Goal: Task Accomplishment & Management: Complete application form

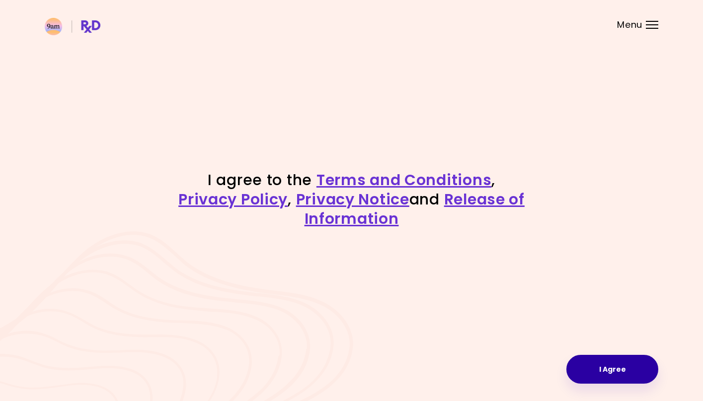
click at [592, 363] on button "I Agree" at bounding box center [612, 369] width 92 height 29
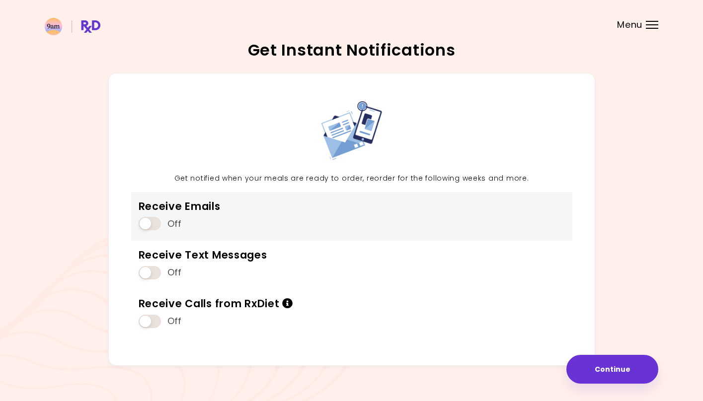
click at [156, 224] on span at bounding box center [150, 223] width 22 height 13
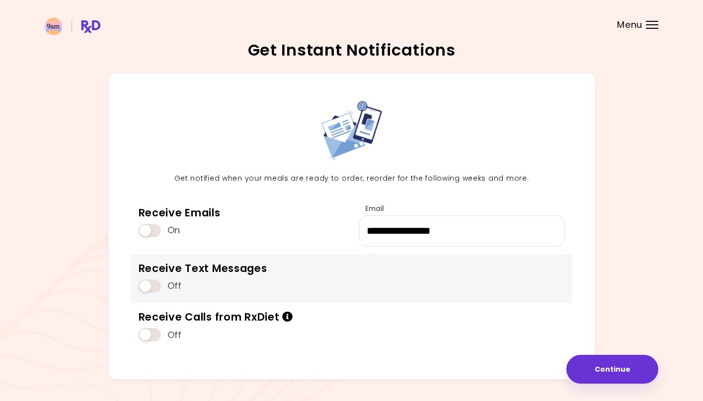
click at [156, 287] on span at bounding box center [150, 286] width 22 height 13
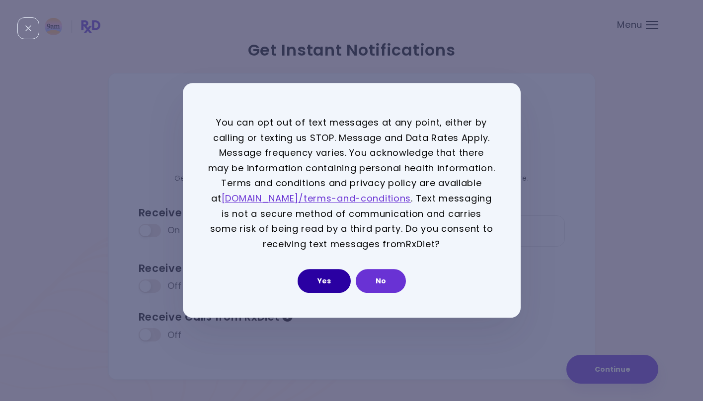
click at [326, 286] on button "Yes" at bounding box center [323, 282] width 53 height 24
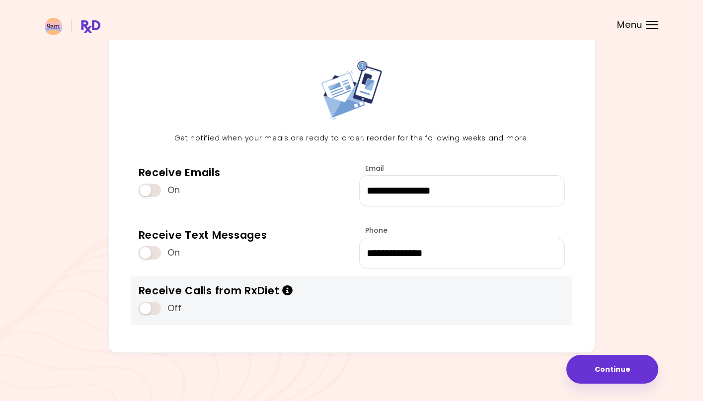
scroll to position [40, 0]
click at [141, 299] on div "Off" at bounding box center [216, 308] width 154 height 19
click at [146, 307] on span at bounding box center [150, 308] width 22 height 13
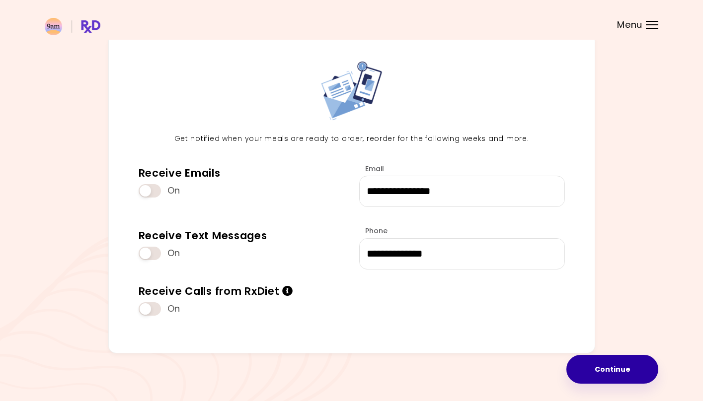
click at [583, 369] on button "Continue" at bounding box center [612, 369] width 92 height 29
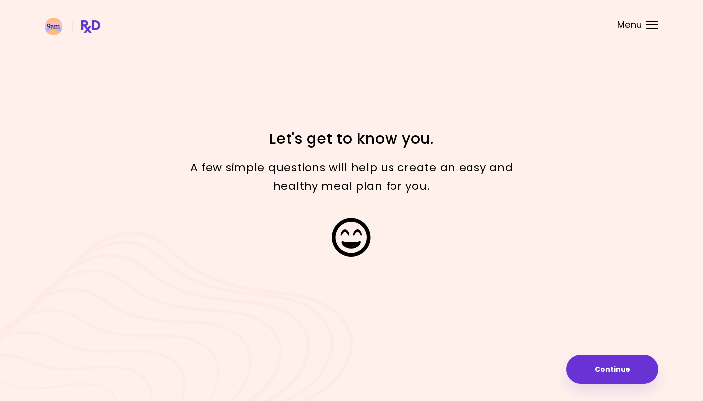
click at [583, 369] on button "Continue" at bounding box center [612, 369] width 92 height 29
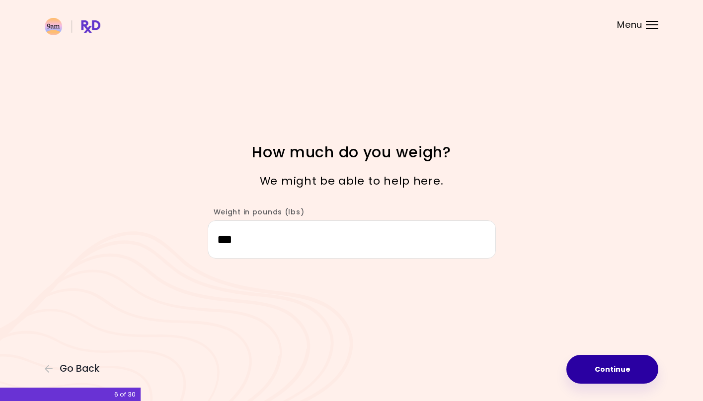
type input "***"
click at [593, 374] on button "Continue" at bounding box center [612, 369] width 92 height 29
select select "****"
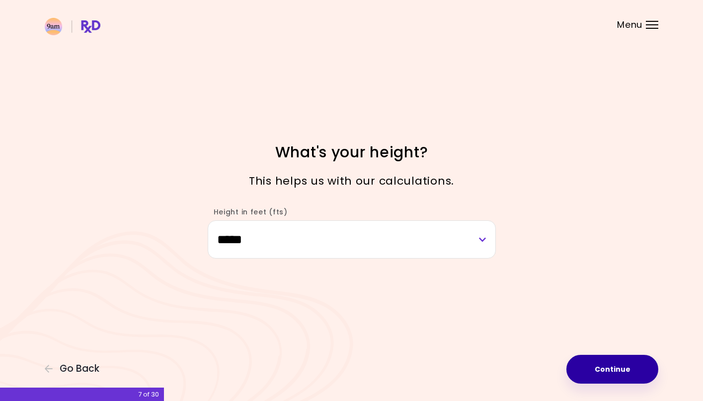
click at [594, 365] on button "Continue" at bounding box center [612, 369] width 92 height 29
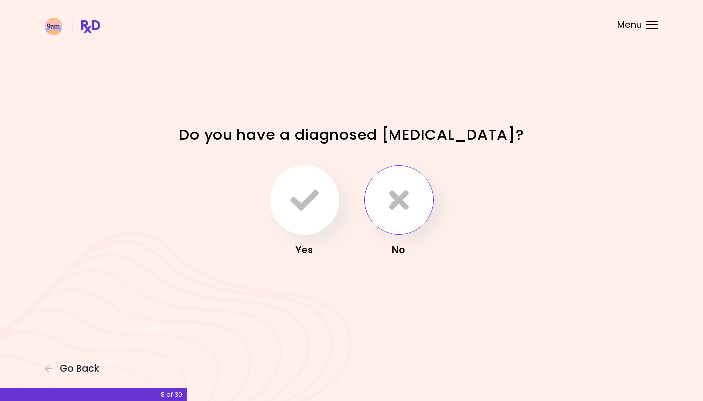
click at [402, 217] on button "button" at bounding box center [399, 200] width 70 height 70
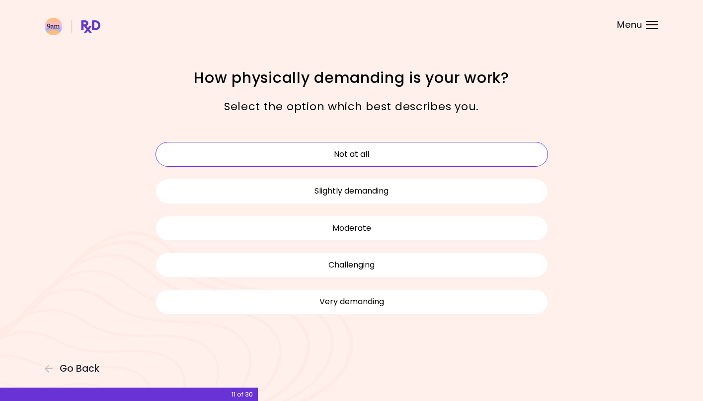
click at [370, 161] on button "Not at all" at bounding box center [351, 154] width 392 height 25
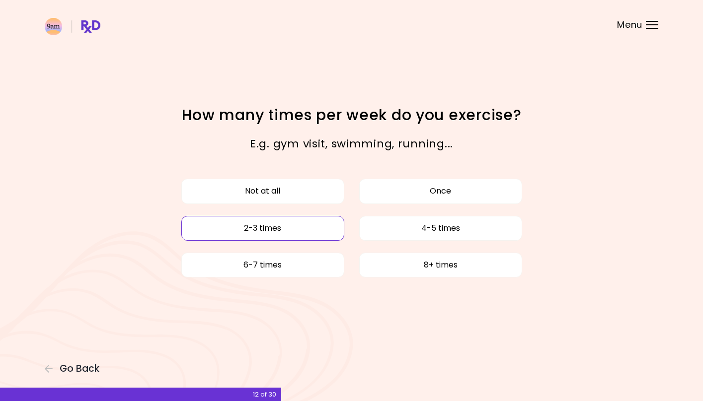
click at [321, 229] on button "2-3 times" at bounding box center [262, 228] width 163 height 25
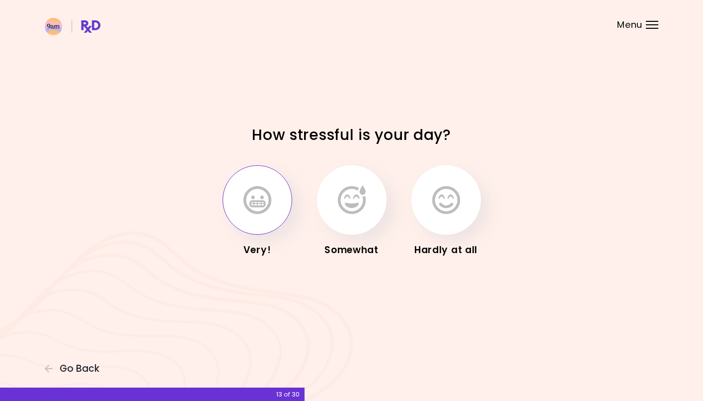
click at [278, 214] on button "button" at bounding box center [257, 200] width 70 height 70
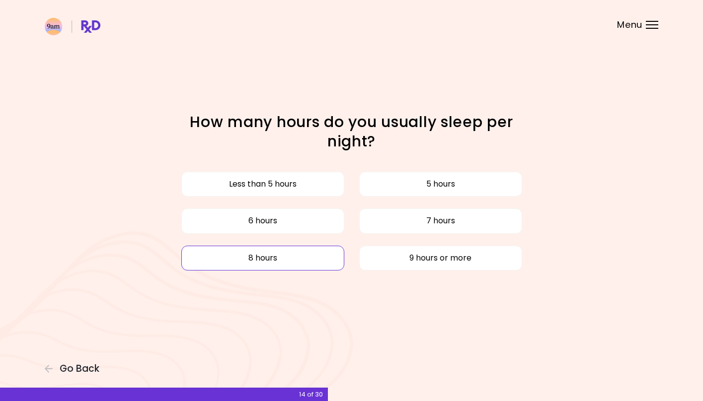
click at [308, 260] on button "8 hours" at bounding box center [262, 258] width 163 height 25
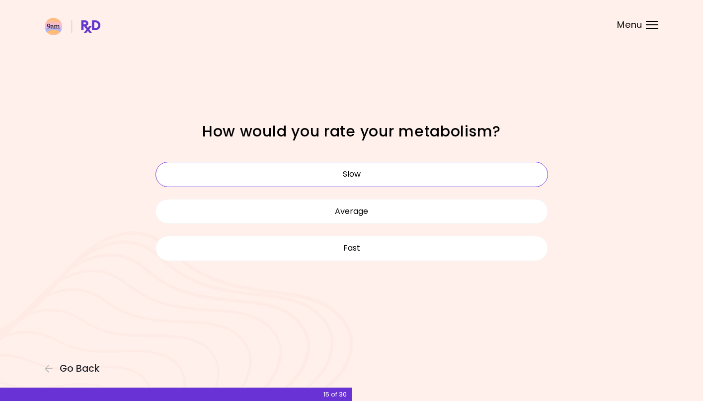
click at [345, 186] on button "Slow" at bounding box center [351, 174] width 392 height 25
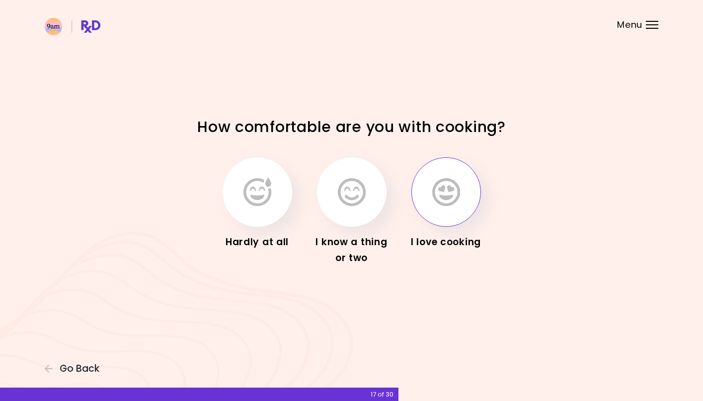
click at [436, 203] on icon "button" at bounding box center [446, 192] width 28 height 29
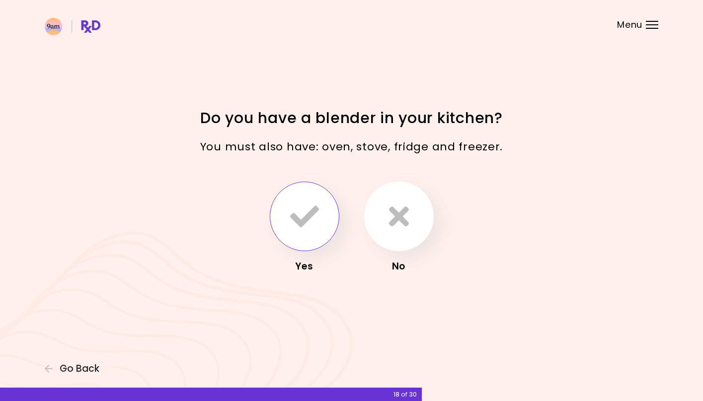
click at [311, 236] on button "button" at bounding box center [305, 217] width 70 height 70
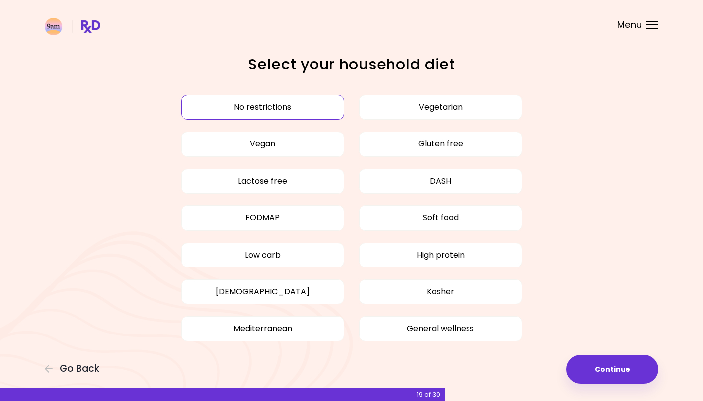
click at [316, 115] on button "No restrictions" at bounding box center [262, 107] width 163 height 25
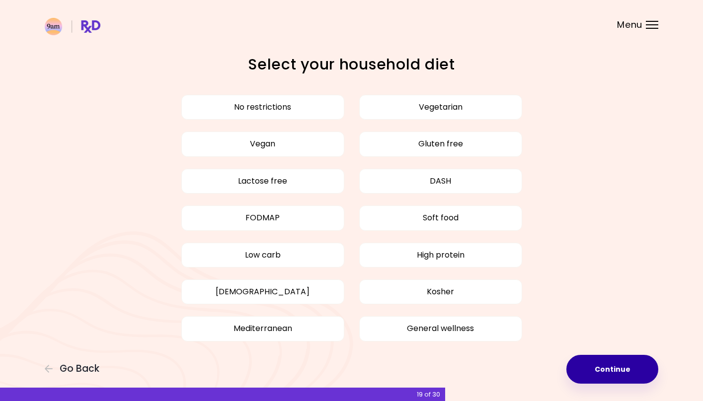
click at [598, 382] on button "Continue" at bounding box center [612, 369] width 92 height 29
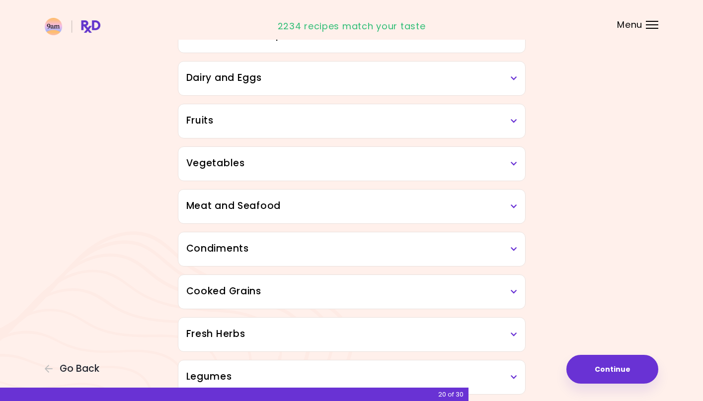
scroll to position [129, 0]
click at [513, 165] on icon at bounding box center [513, 162] width 6 height 7
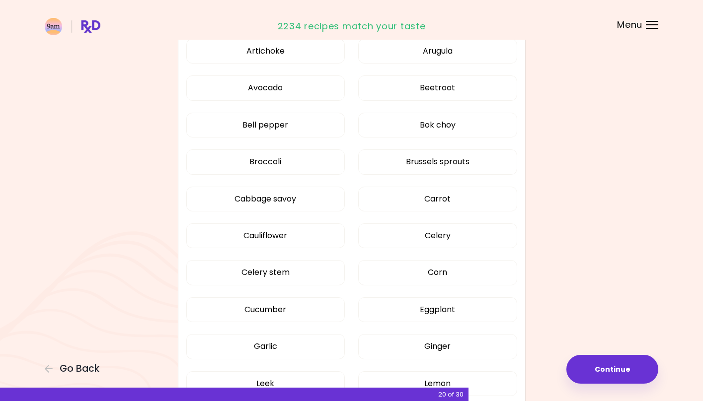
scroll to position [303, 0]
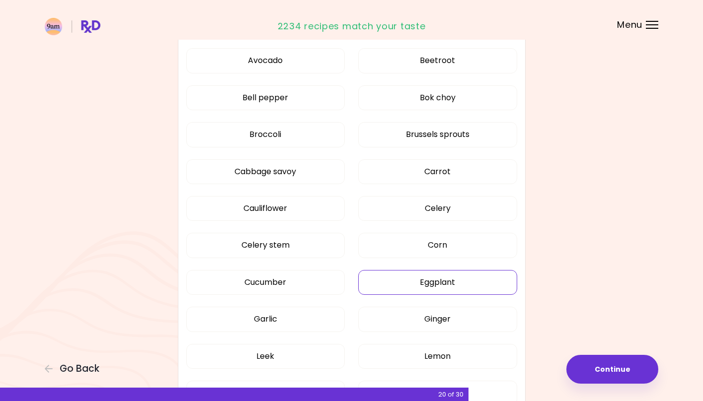
click at [487, 292] on button "Eggplant" at bounding box center [437, 282] width 159 height 25
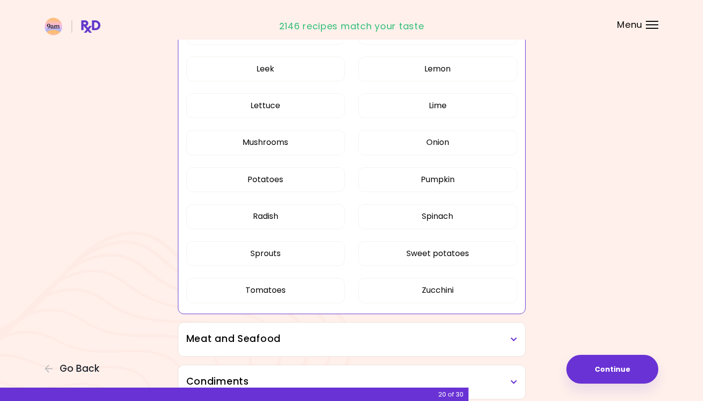
scroll to position [591, 0]
click at [345, 288] on button "Tomatoes" at bounding box center [265, 290] width 159 height 25
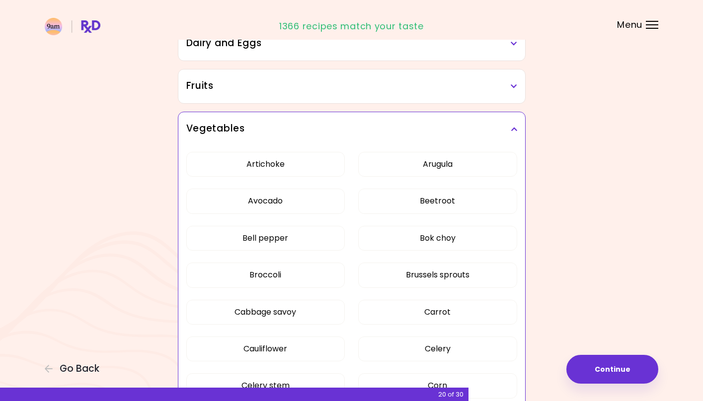
scroll to position [120, 0]
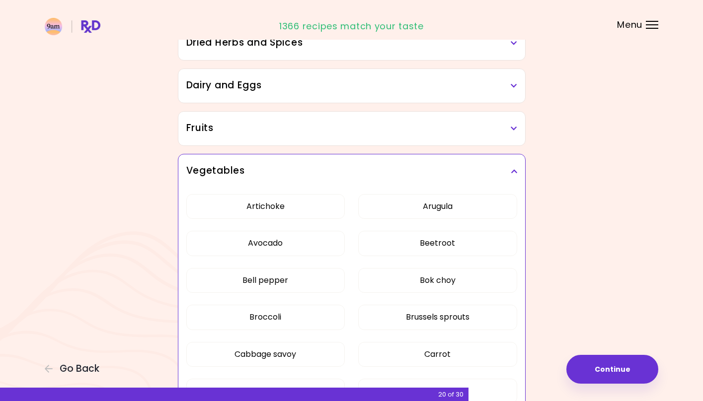
click at [463, 132] on h3 "Fruits" at bounding box center [351, 128] width 331 height 14
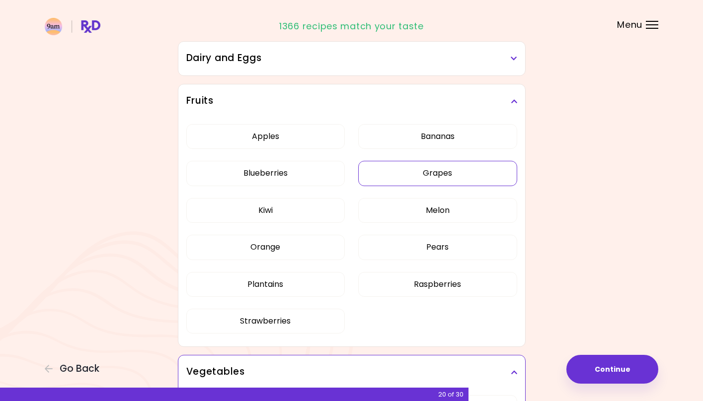
scroll to position [148, 0]
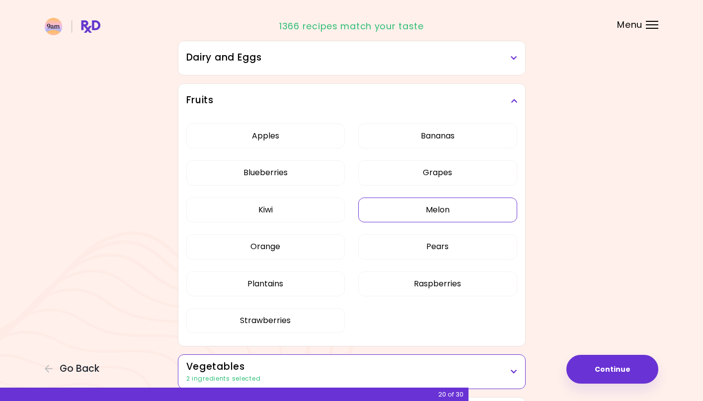
click at [470, 211] on button "Melon" at bounding box center [437, 210] width 159 height 25
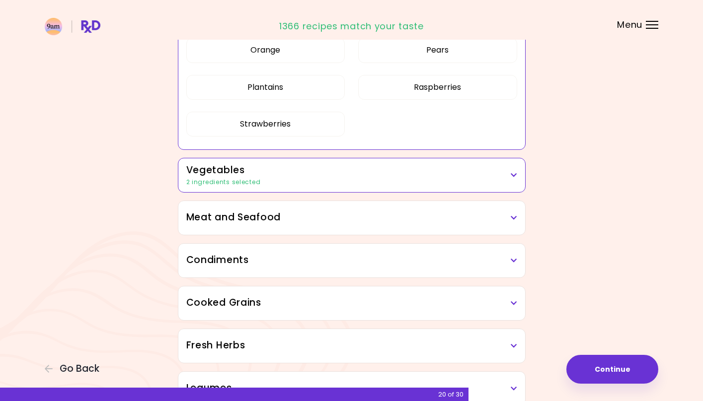
scroll to position [347, 0]
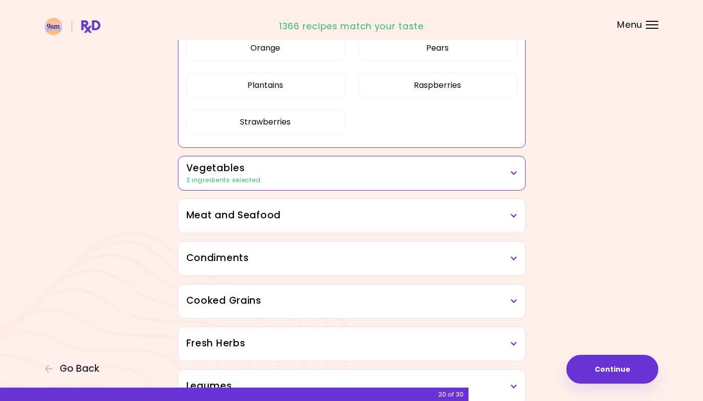
click at [478, 224] on div "Meat and Seafood" at bounding box center [351, 216] width 347 height 34
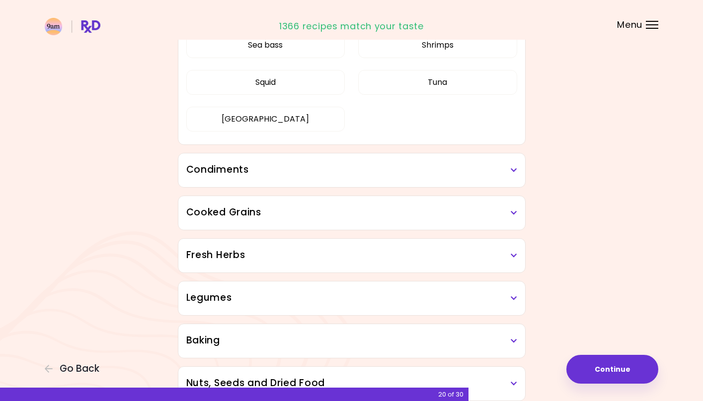
scroll to position [663, 0]
click at [454, 163] on div "Condiments" at bounding box center [351, 171] width 347 height 34
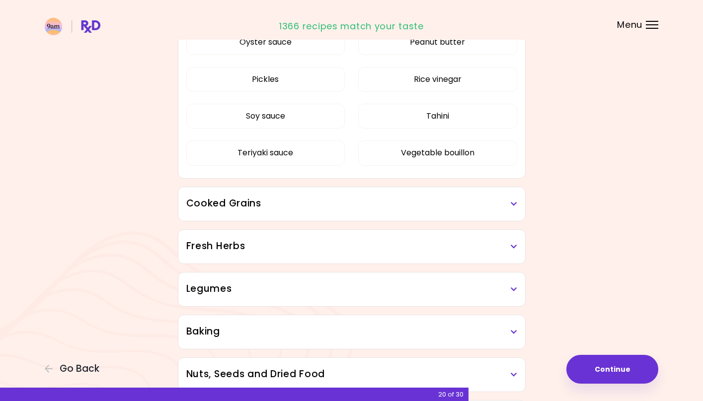
scroll to position [954, 0]
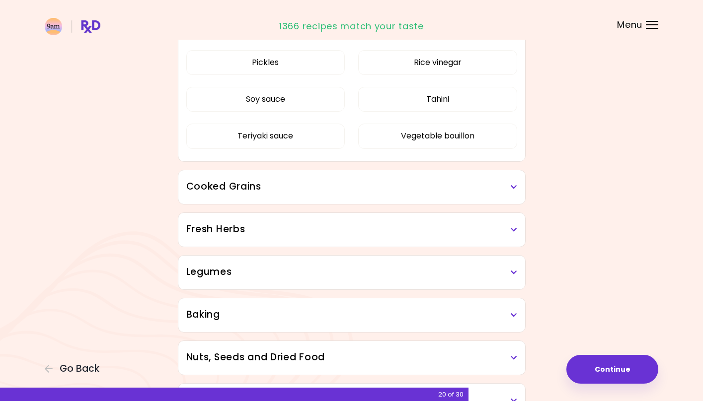
click at [359, 230] on h3 "Fresh Herbs" at bounding box center [351, 229] width 331 height 14
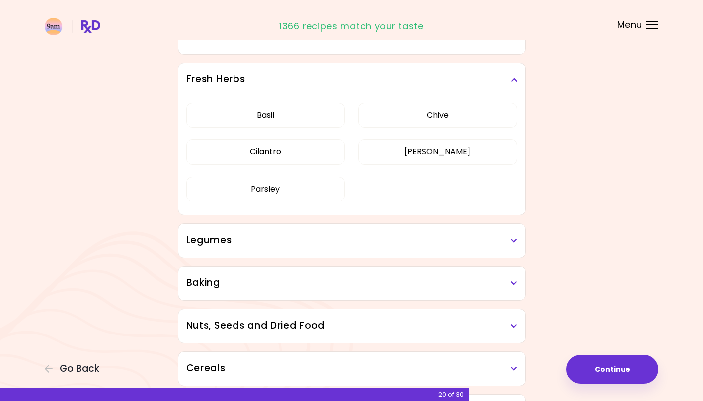
scroll to position [1115, 0]
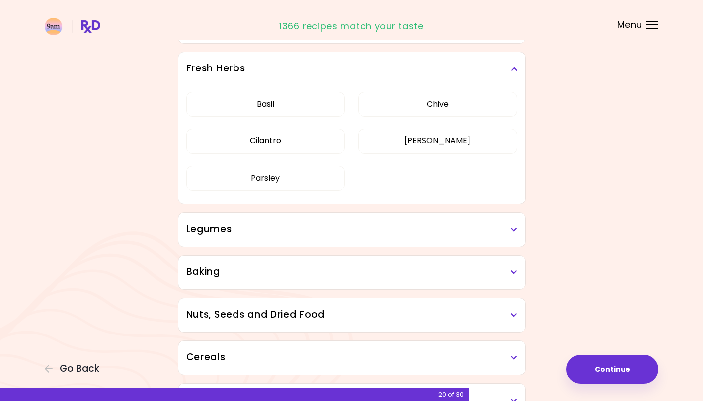
click at [359, 229] on h3 "Legumes" at bounding box center [351, 229] width 331 height 14
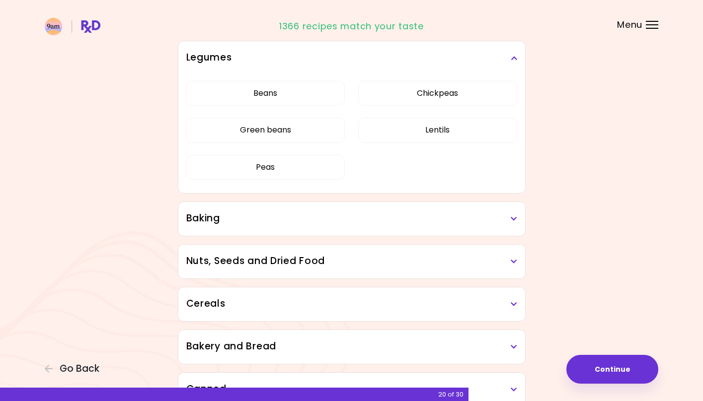
scroll to position [1290, 0]
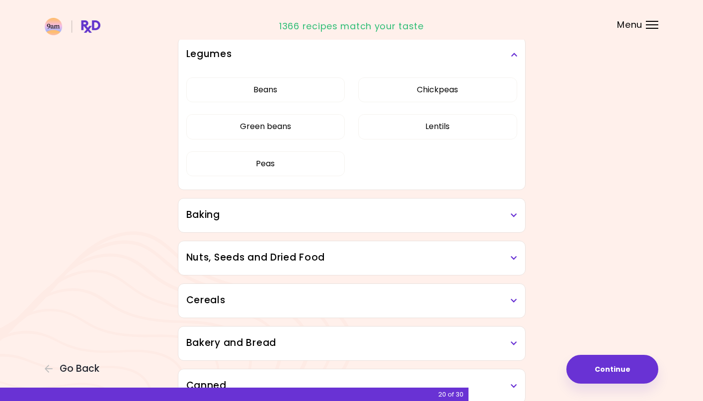
click at [359, 229] on div "Baking" at bounding box center [351, 216] width 347 height 34
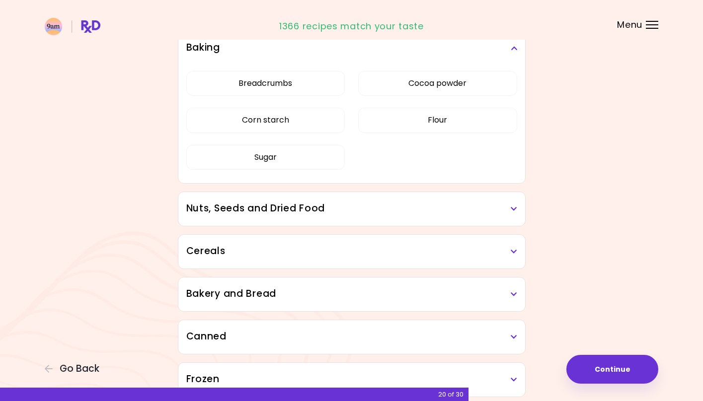
scroll to position [1465, 0]
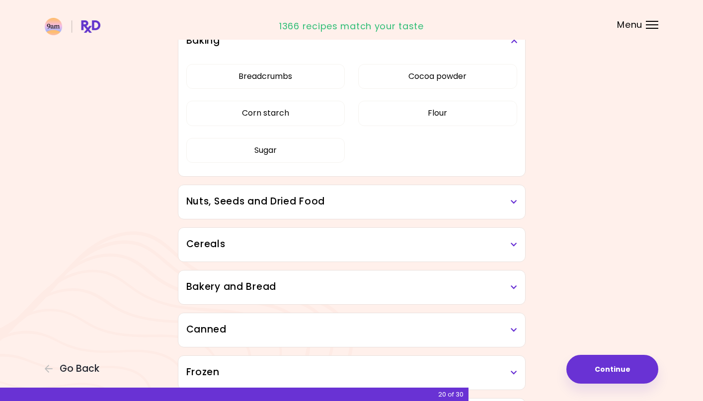
click at [353, 208] on h3 "Nuts, Seeds and Dried Food" at bounding box center [351, 202] width 331 height 14
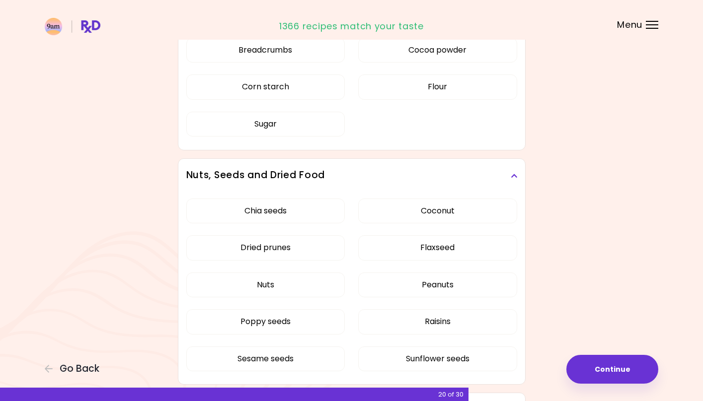
scroll to position [1495, 0]
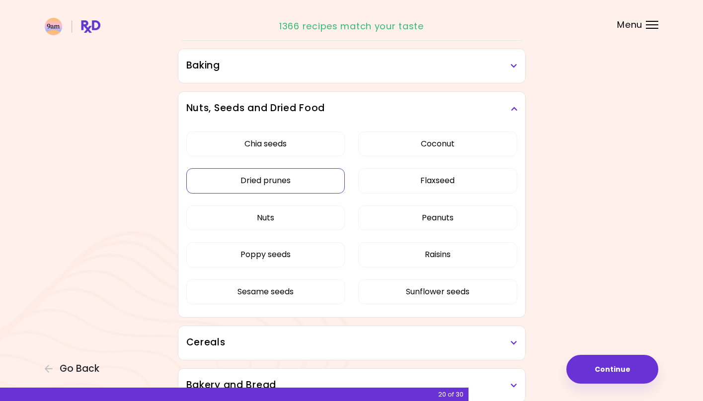
scroll to position [484, 0]
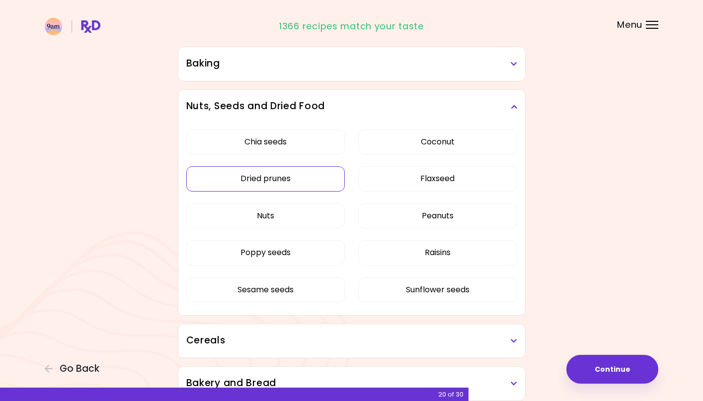
click at [318, 183] on button "Dried prunes" at bounding box center [265, 178] width 159 height 25
click at [410, 245] on button "Raisins" at bounding box center [437, 252] width 159 height 25
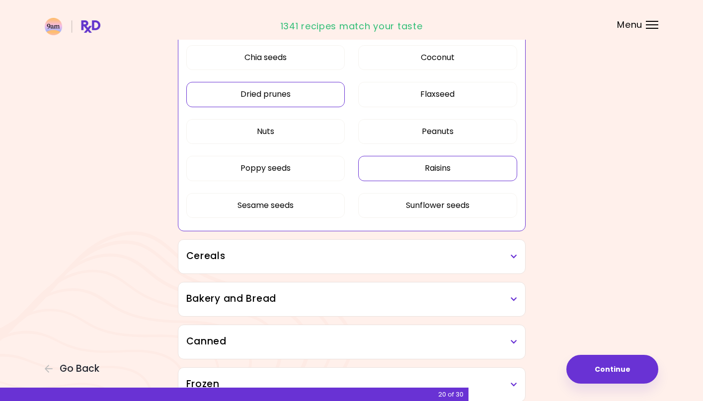
scroll to position [571, 0]
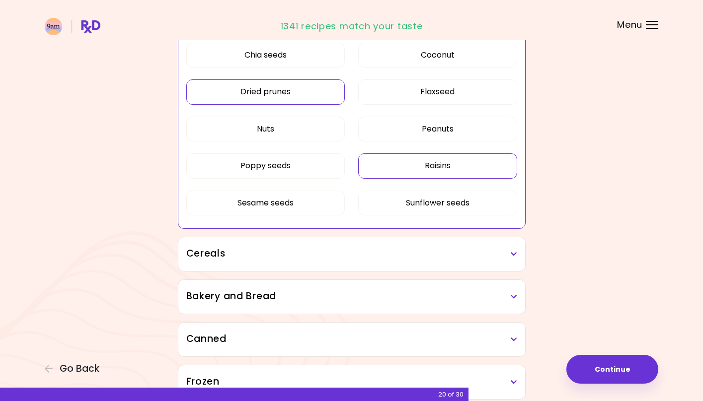
click at [391, 253] on h3 "Cereals" at bounding box center [351, 254] width 331 height 14
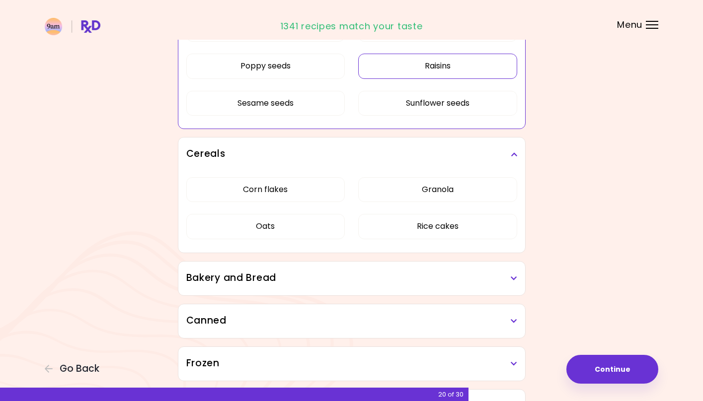
scroll to position [688, 0]
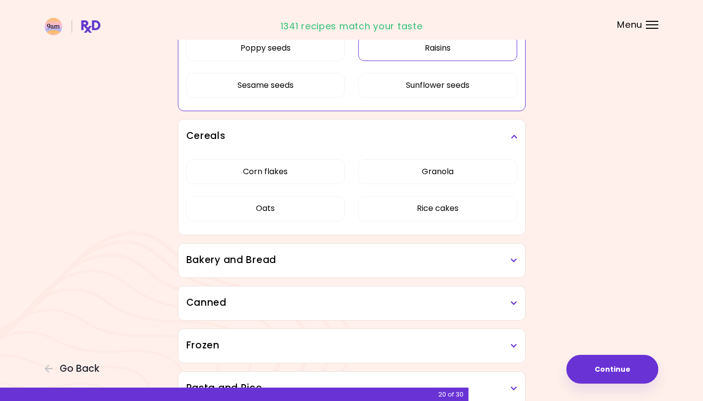
click at [391, 253] on div "Bakery and Bread" at bounding box center [351, 261] width 347 height 34
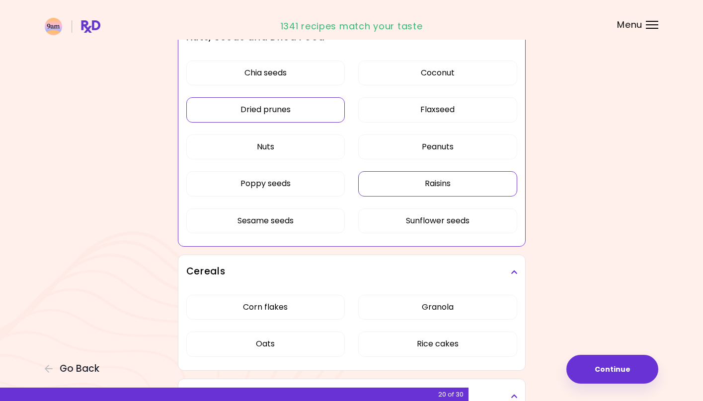
scroll to position [557, 0]
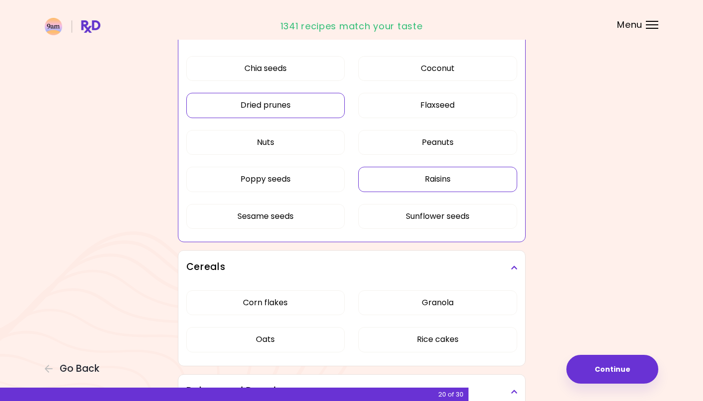
click at [305, 114] on button "Dried prunes" at bounding box center [265, 105] width 159 height 25
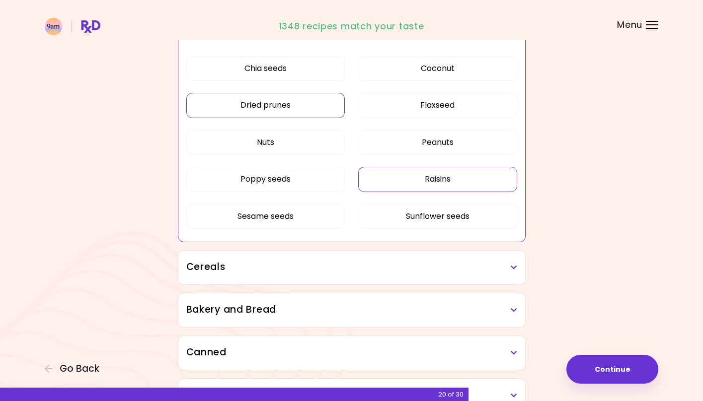
click at [302, 105] on button "Dried prunes" at bounding box center [265, 105] width 159 height 25
click at [300, 105] on button "Dried prunes" at bounding box center [265, 105] width 159 height 25
click at [381, 178] on button "Raisins" at bounding box center [437, 179] width 159 height 25
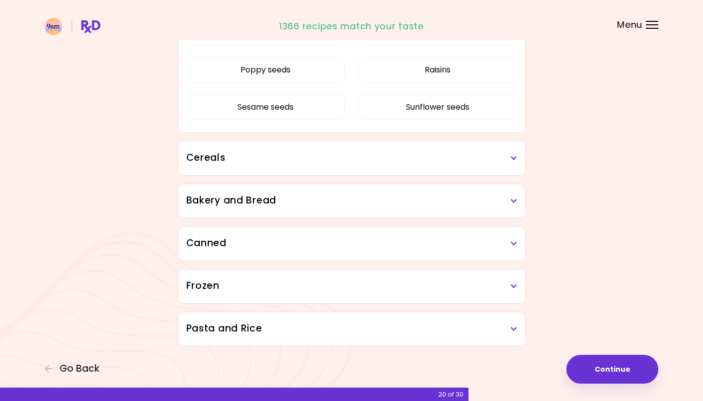
scroll to position [666, 0]
click at [366, 150] on div "Cereals" at bounding box center [351, 159] width 347 height 34
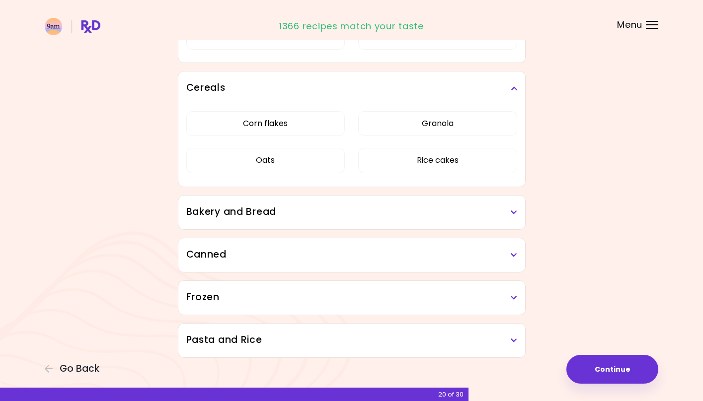
scroll to position [747, 0]
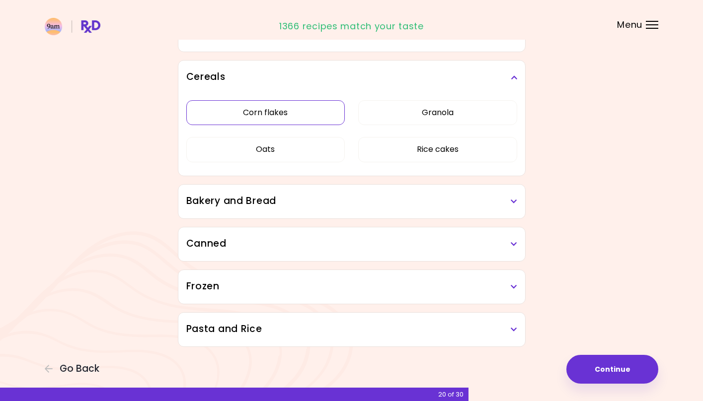
click at [307, 115] on button "Corn flakes" at bounding box center [265, 112] width 159 height 25
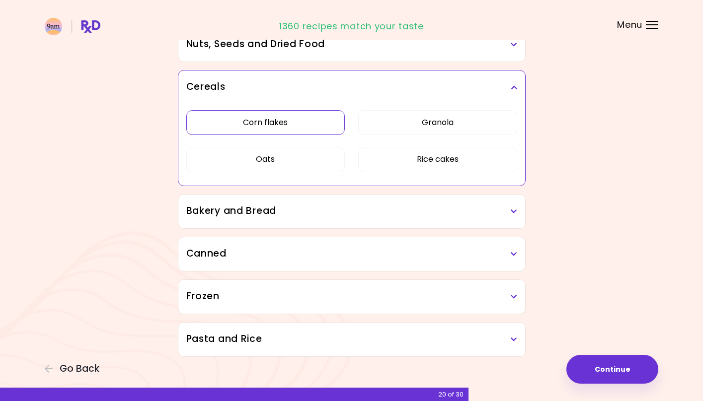
scroll to position [548, 0]
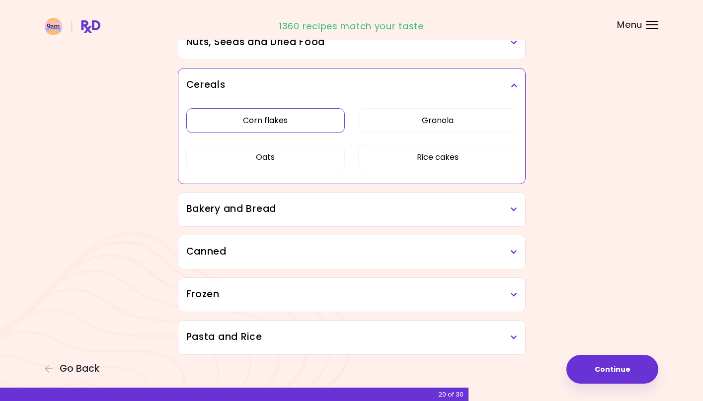
click at [424, 213] on h3 "Bakery and Bread" at bounding box center [351, 209] width 331 height 14
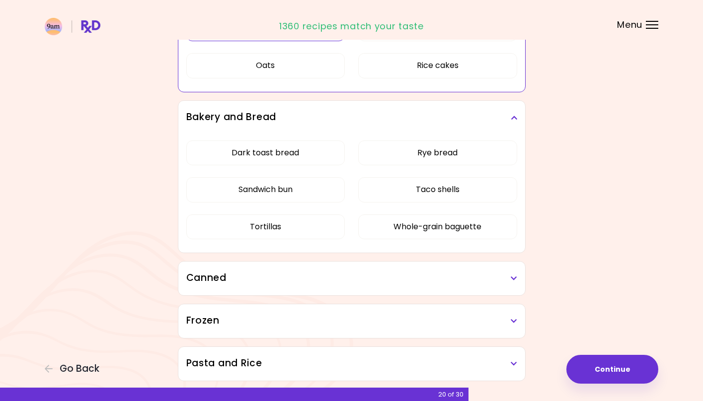
scroll to position [638, 0]
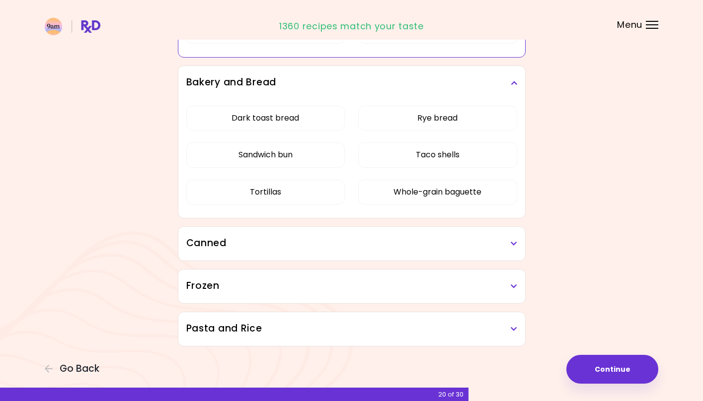
click at [401, 231] on div "Canned" at bounding box center [351, 244] width 347 height 34
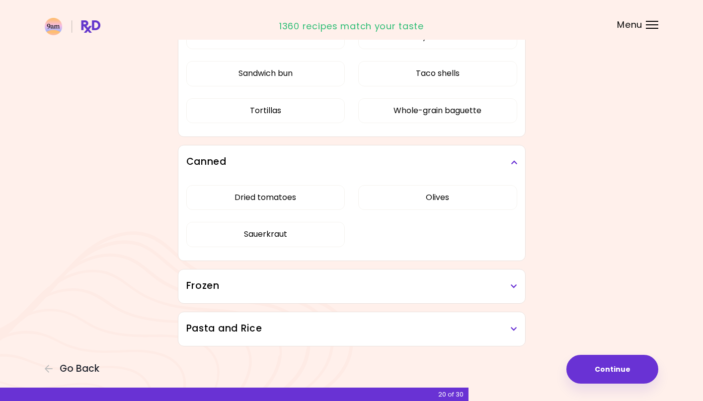
scroll to position [756, 0]
click at [396, 303] on div "Frozen Dumplings Wontons" at bounding box center [352, 286] width 348 height 35
click at [395, 285] on h3 "Frozen" at bounding box center [351, 286] width 331 height 14
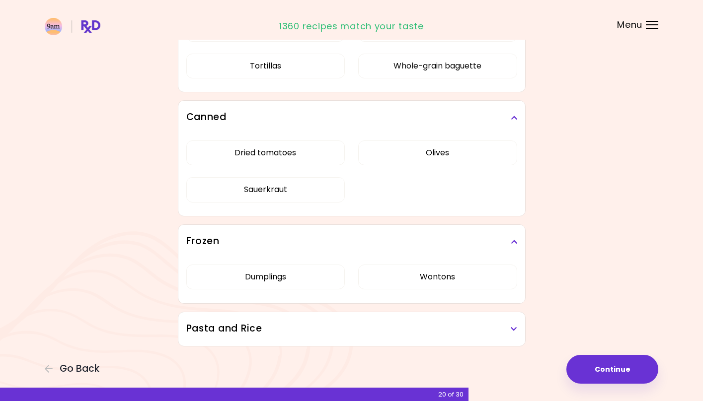
click at [399, 327] on h3 "Pasta and Rice" at bounding box center [351, 329] width 331 height 14
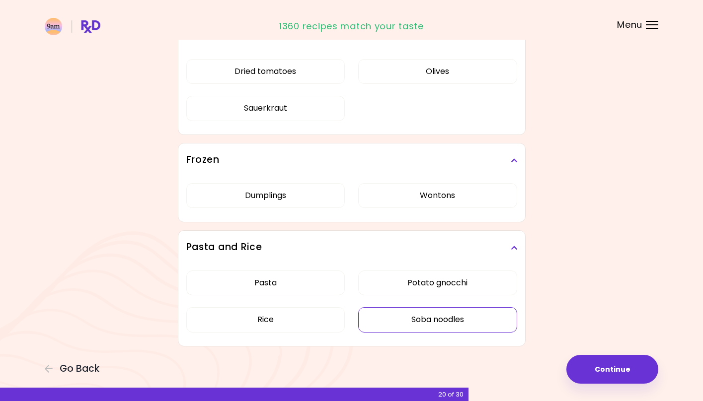
scroll to position [882, 0]
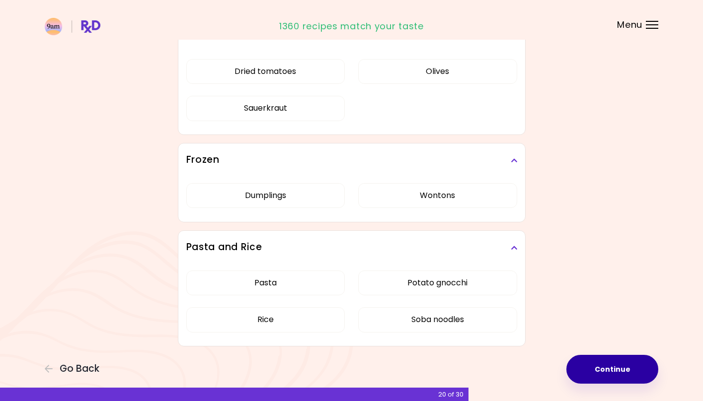
click at [611, 362] on button "Continue" at bounding box center [612, 369] width 92 height 29
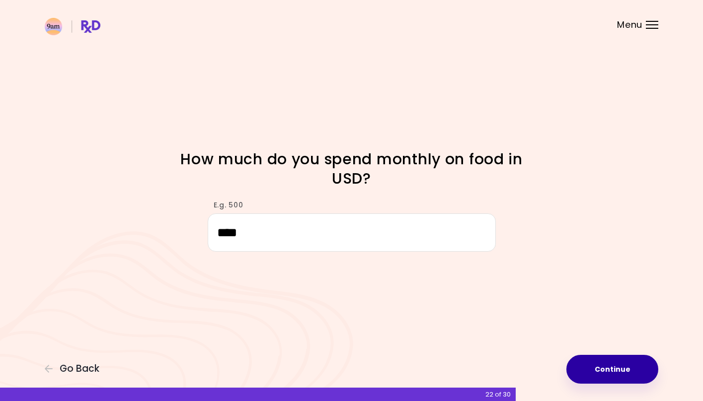
click at [600, 376] on button "Continue" at bounding box center [612, 369] width 92 height 29
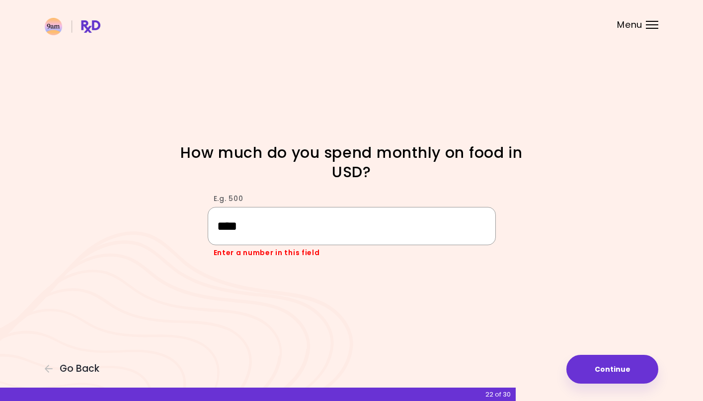
click at [221, 225] on input "****" at bounding box center [352, 226] width 288 height 38
type input "***"
click at [599, 366] on button "Continue" at bounding box center [612, 369] width 92 height 29
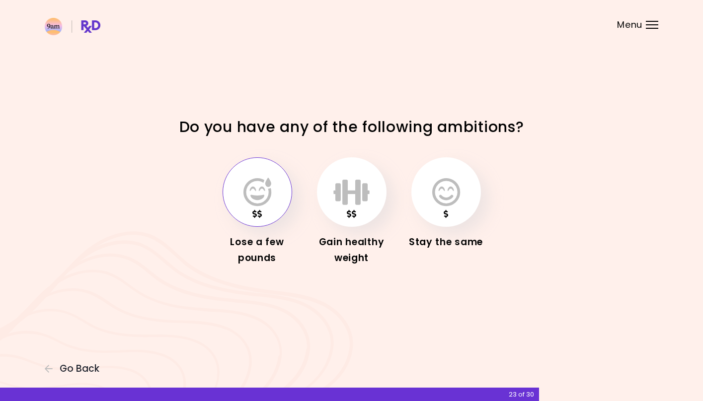
click at [264, 213] on button "button" at bounding box center [257, 192] width 70 height 70
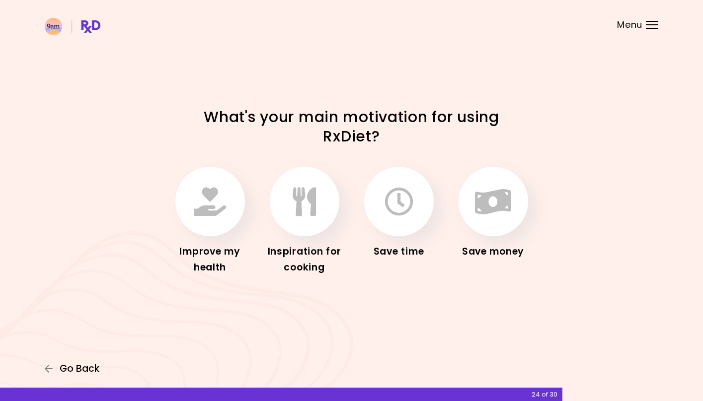
click at [85, 371] on span "Go Back" at bounding box center [80, 368] width 40 height 11
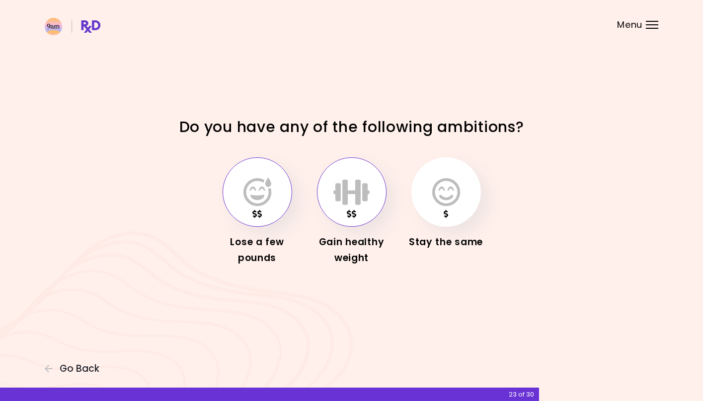
click at [330, 194] on button "button" at bounding box center [352, 192] width 70 height 70
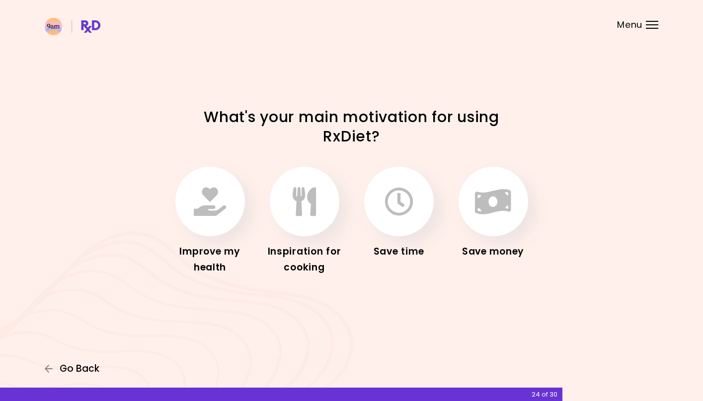
click at [79, 370] on span "Go Back" at bounding box center [80, 368] width 40 height 11
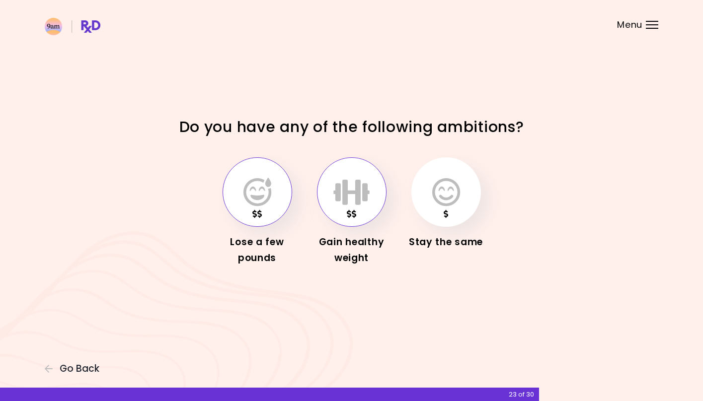
click at [247, 184] on icon "button" at bounding box center [257, 192] width 28 height 29
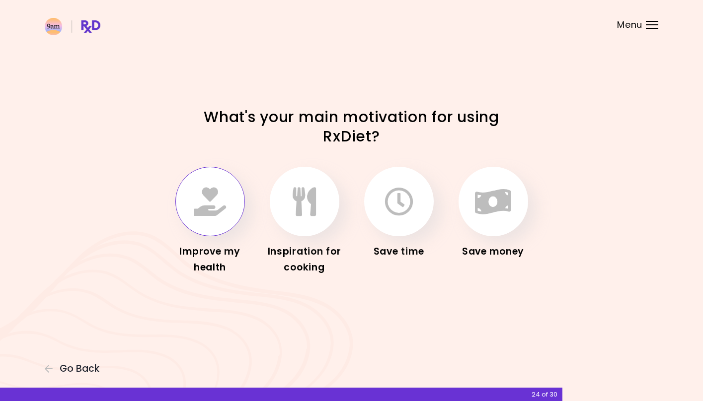
click at [216, 213] on icon "button" at bounding box center [210, 201] width 32 height 29
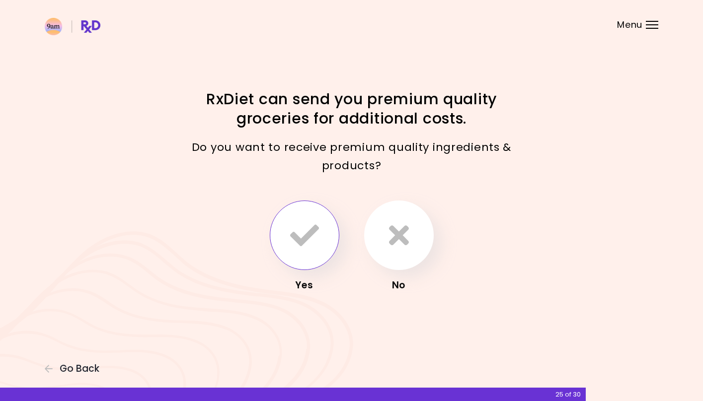
click at [302, 229] on icon "button" at bounding box center [304, 235] width 29 height 29
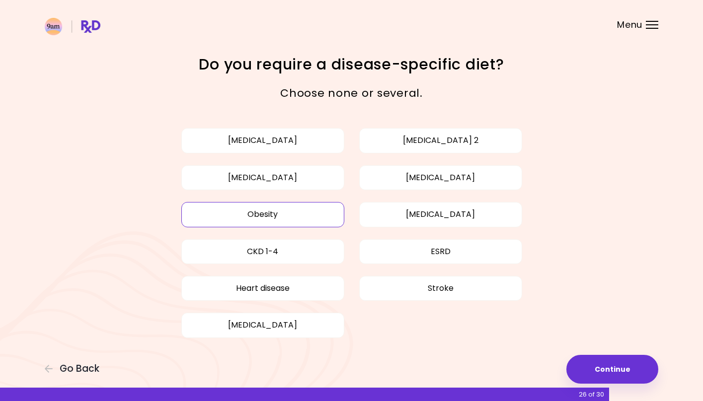
click at [292, 217] on button "Obesity" at bounding box center [262, 214] width 163 height 25
click at [400, 171] on button "[MEDICAL_DATA]" at bounding box center [440, 177] width 163 height 25
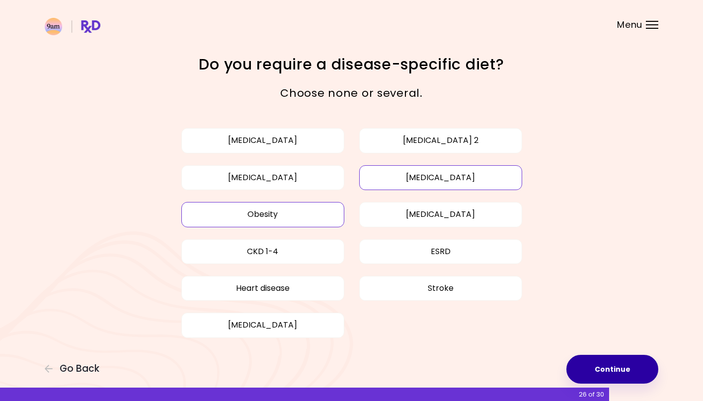
click at [585, 372] on button "Continue" at bounding box center [612, 369] width 92 height 29
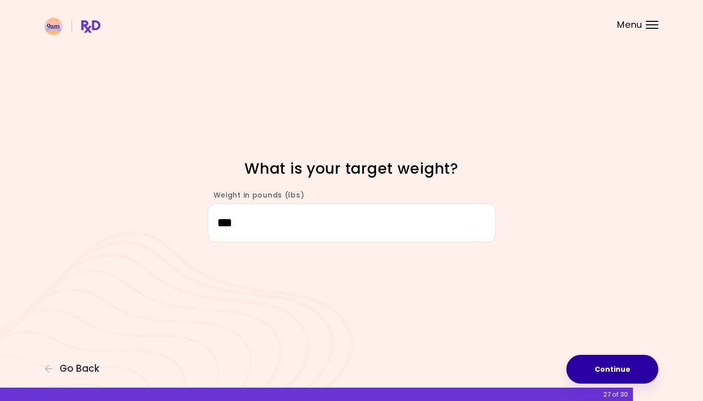
type input "***"
click at [599, 372] on button "Continue" at bounding box center [612, 369] width 92 height 29
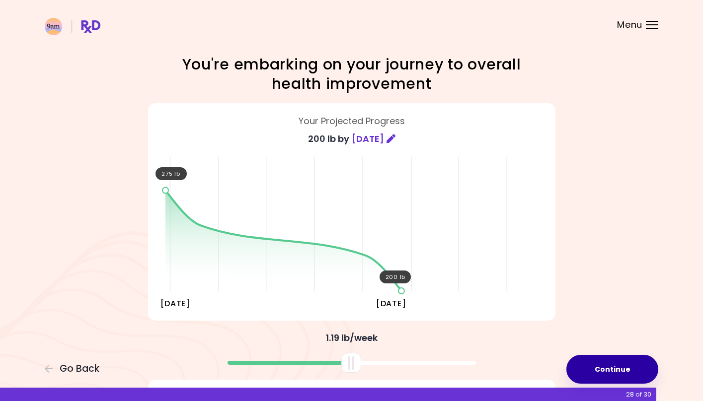
click at [599, 372] on button "Continue" at bounding box center [612, 369] width 92 height 29
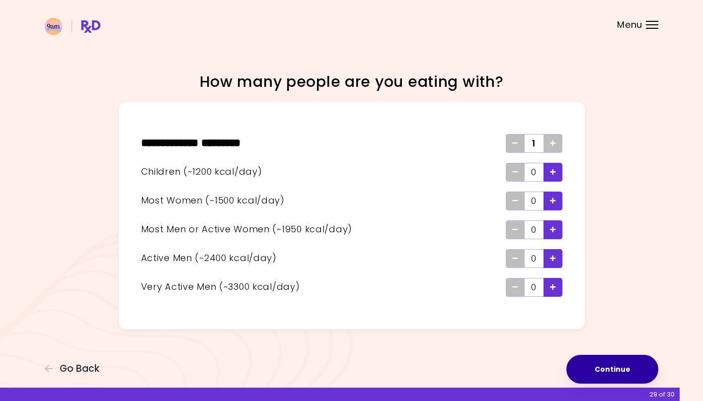
click at [611, 369] on button "Continue" at bounding box center [612, 369] width 92 height 29
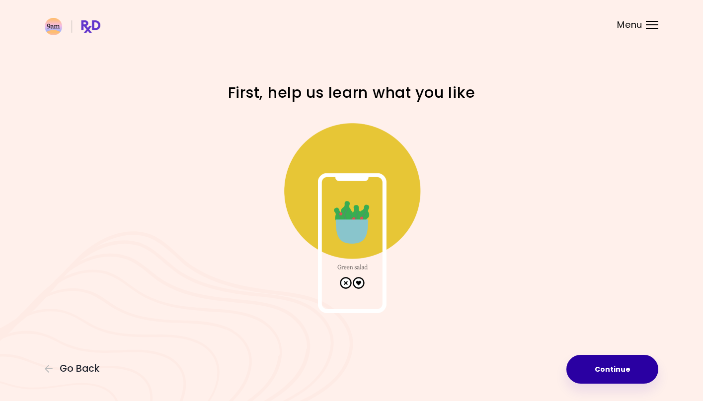
click at [610, 370] on button "Continue" at bounding box center [612, 369] width 92 height 29
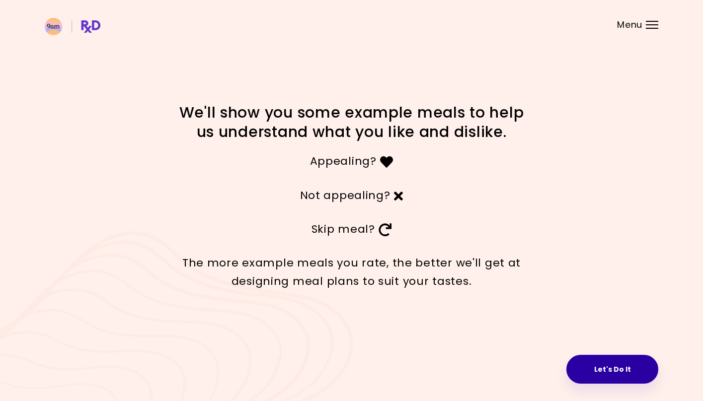
click at [605, 365] on button "Let's Do It" at bounding box center [612, 369] width 92 height 29
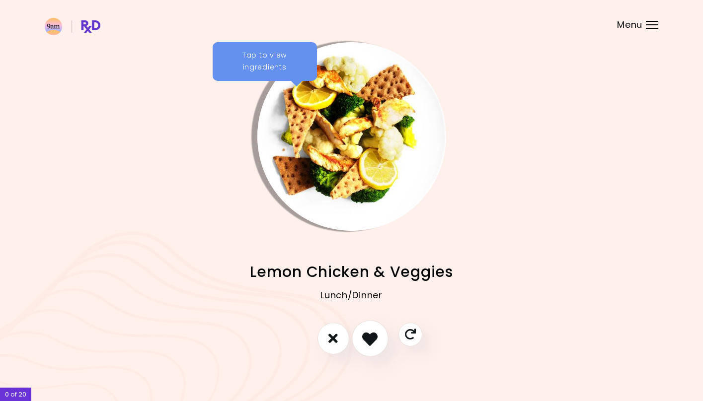
click at [378, 340] on button "I like this recipe" at bounding box center [370, 338] width 37 height 37
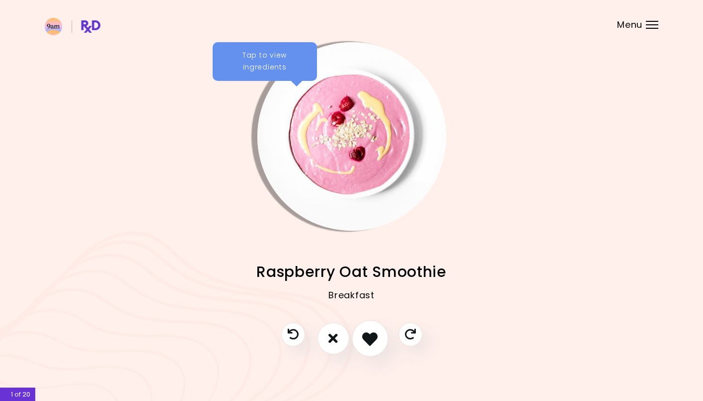
click at [378, 340] on button "I like this recipe" at bounding box center [370, 338] width 37 height 37
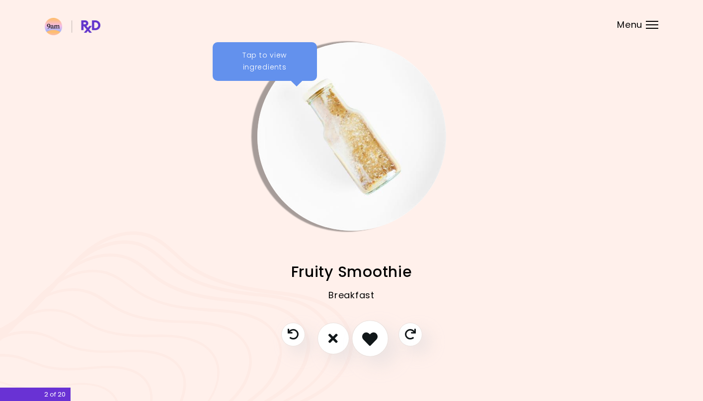
click at [378, 340] on button "I like this recipe" at bounding box center [370, 338] width 37 height 37
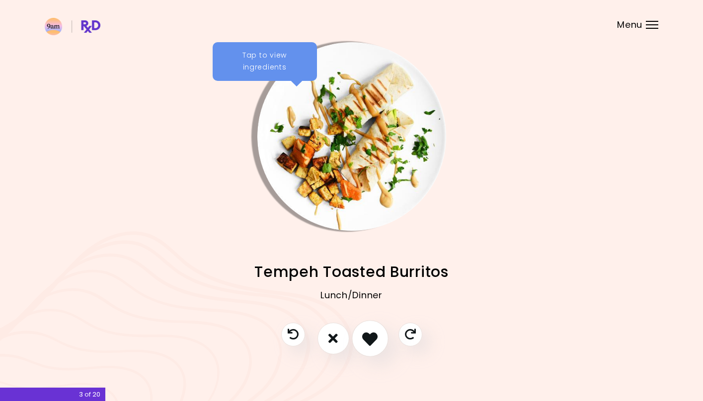
click at [378, 340] on button "I like this recipe" at bounding box center [370, 338] width 37 height 37
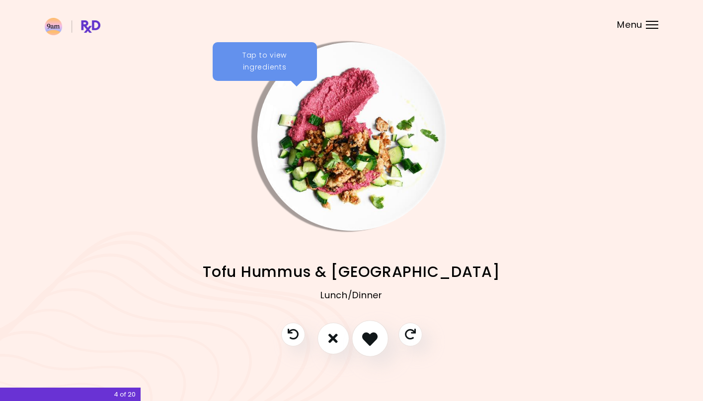
click at [378, 340] on button "I like this recipe" at bounding box center [370, 338] width 37 height 37
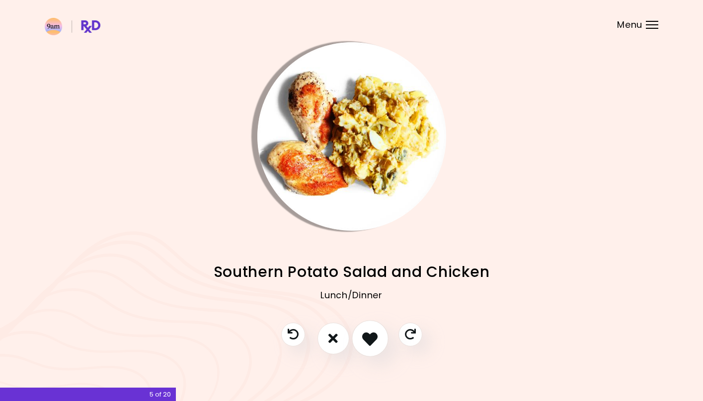
click at [378, 340] on button "I like this recipe" at bounding box center [370, 338] width 37 height 37
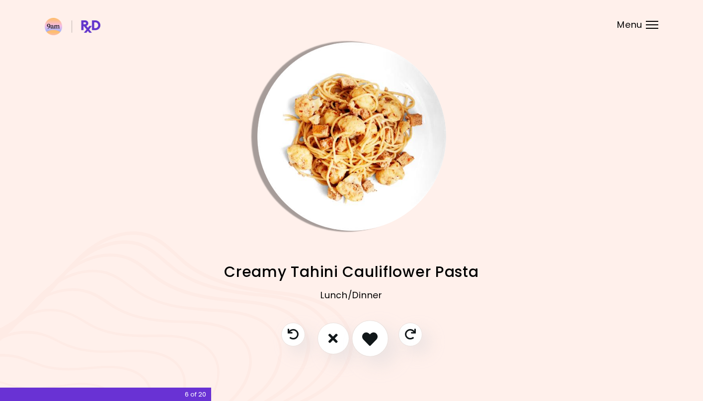
click at [378, 340] on button "I like this recipe" at bounding box center [370, 338] width 37 height 37
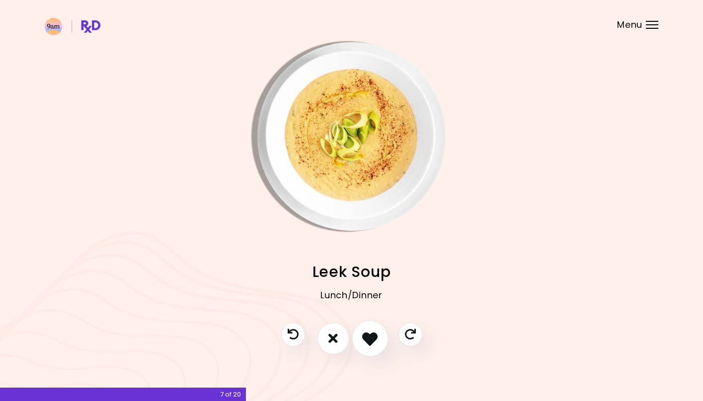
click at [378, 340] on button "I like this recipe" at bounding box center [370, 338] width 37 height 37
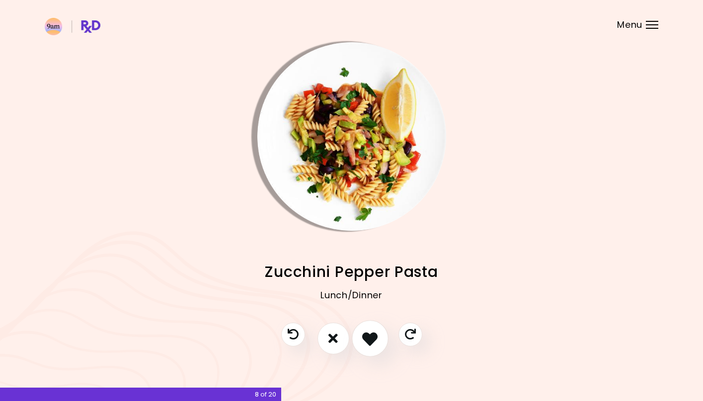
click at [378, 340] on button "I like this recipe" at bounding box center [370, 338] width 37 height 37
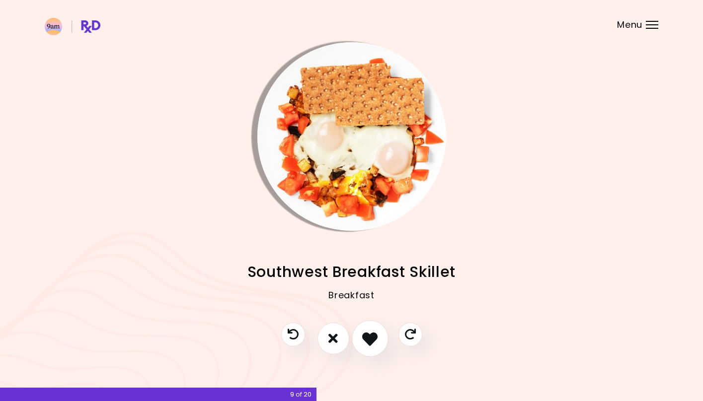
click at [378, 340] on button "I like this recipe" at bounding box center [370, 338] width 37 height 37
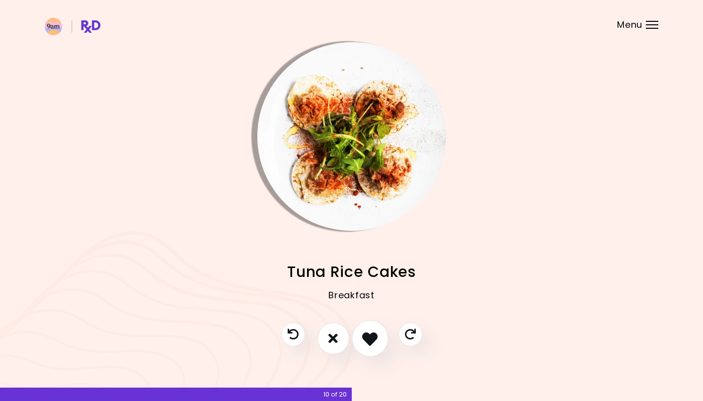
click at [379, 342] on button "I like this recipe" at bounding box center [370, 338] width 37 height 37
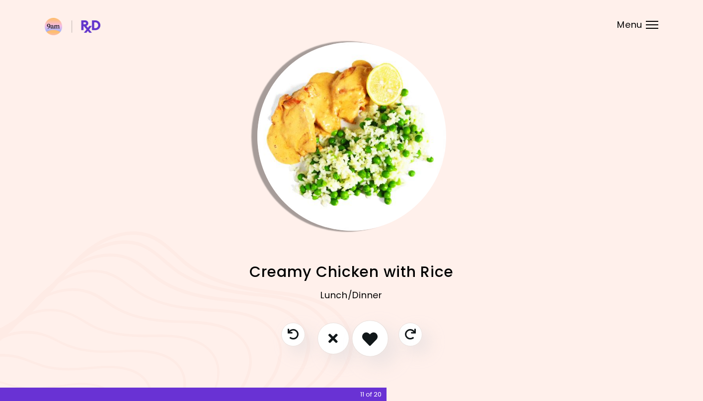
click at [379, 342] on button "I like this recipe" at bounding box center [370, 338] width 37 height 37
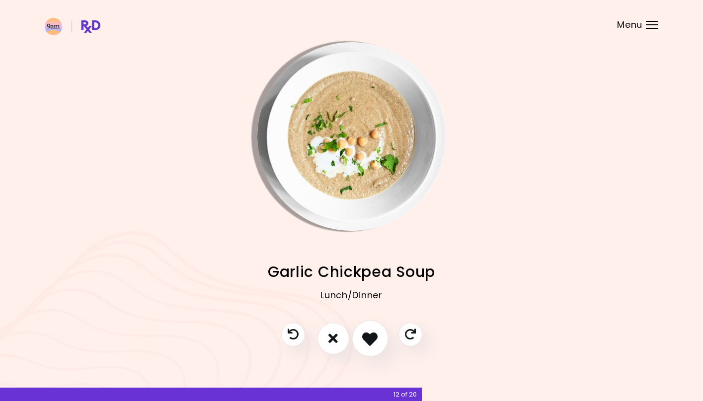
click at [379, 342] on button "I like this recipe" at bounding box center [370, 338] width 37 height 37
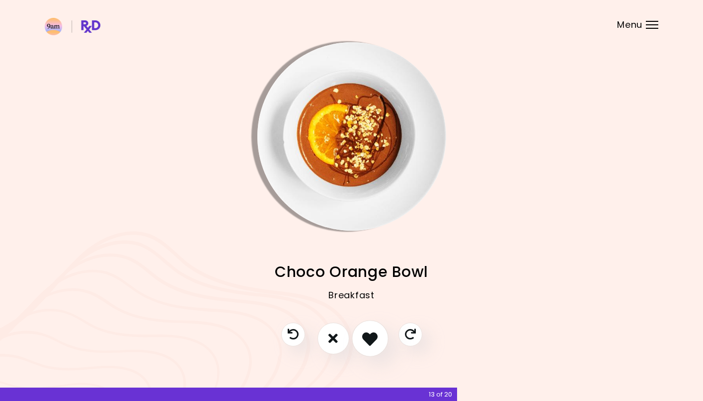
click at [379, 342] on button "I like this recipe" at bounding box center [370, 338] width 37 height 37
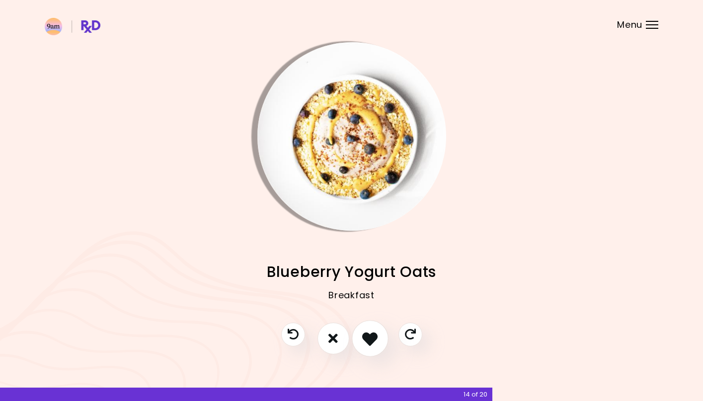
click at [380, 342] on button "I like this recipe" at bounding box center [370, 338] width 37 height 37
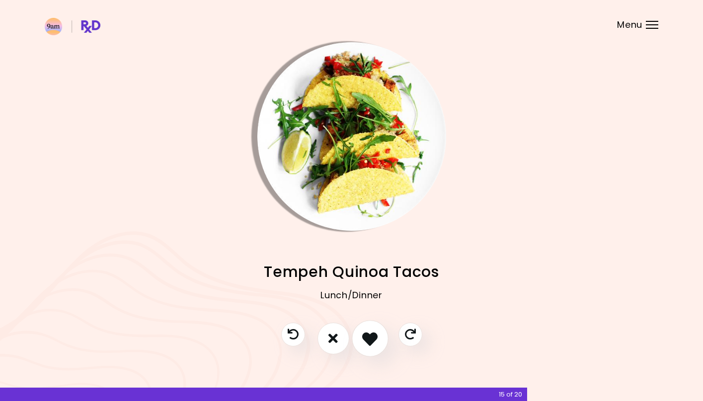
click at [380, 342] on button "I like this recipe" at bounding box center [370, 338] width 37 height 37
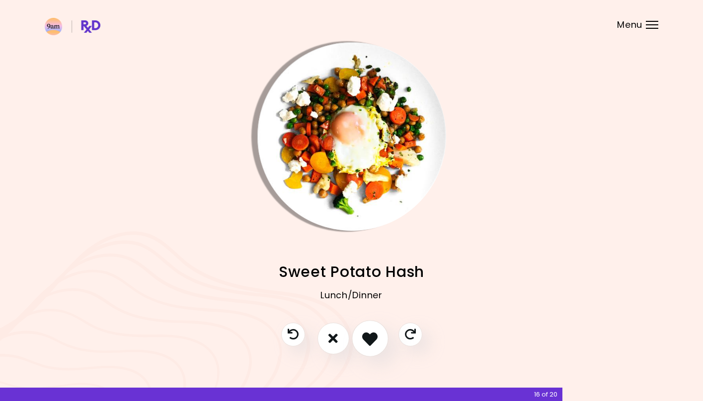
click at [379, 342] on button "I like this recipe" at bounding box center [370, 338] width 37 height 37
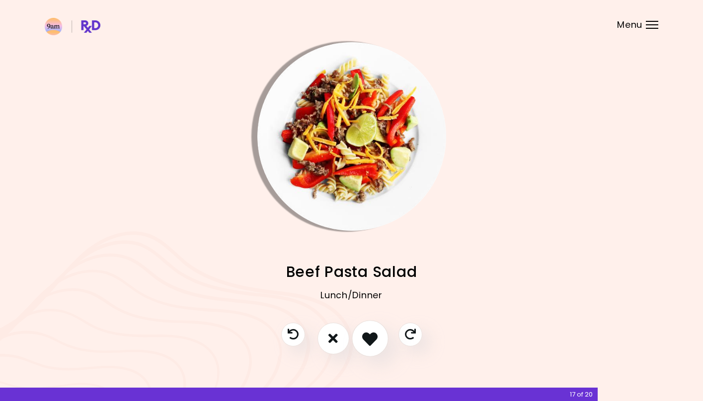
click at [379, 342] on button "I like this recipe" at bounding box center [370, 338] width 37 height 37
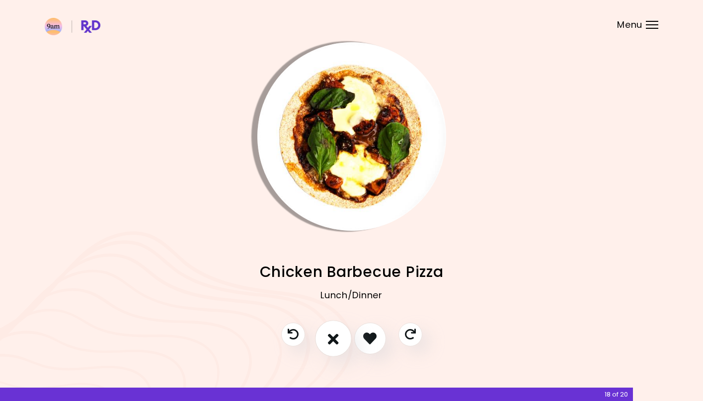
click at [334, 344] on icon "I don't like this recipe" at bounding box center [333, 338] width 11 height 15
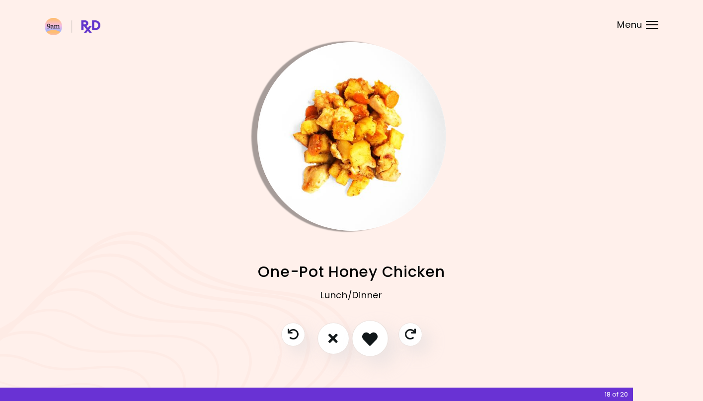
click at [369, 337] on icon "I like this recipe" at bounding box center [369, 338] width 15 height 15
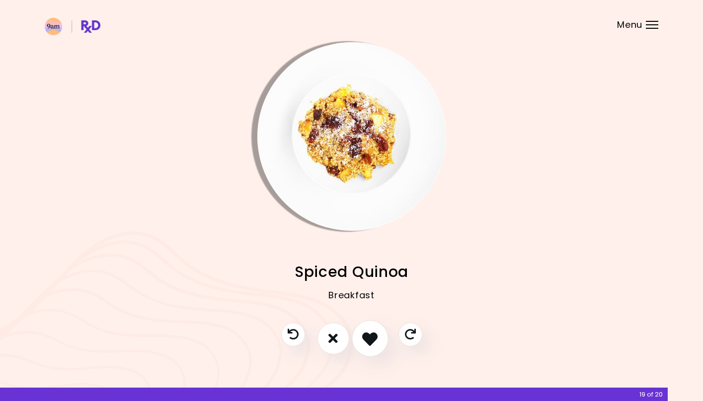
click at [377, 333] on icon "I like this recipe" at bounding box center [369, 338] width 15 height 15
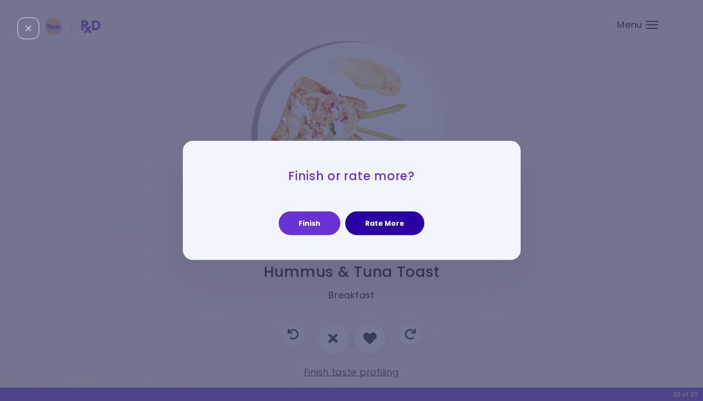
click at [397, 232] on button "Rate More" at bounding box center [384, 224] width 79 height 24
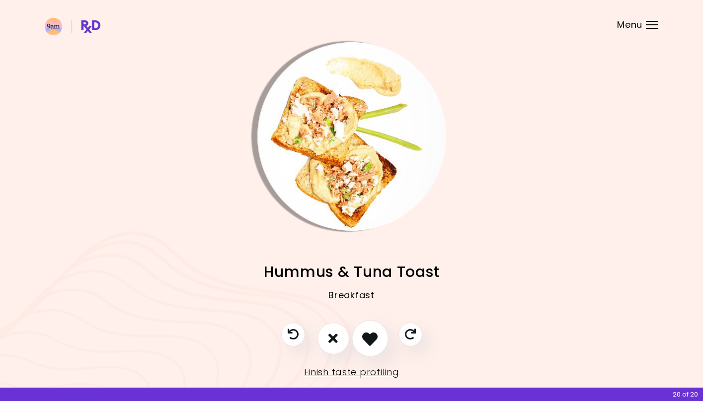
click at [360, 341] on button "I like this recipe" at bounding box center [370, 338] width 37 height 37
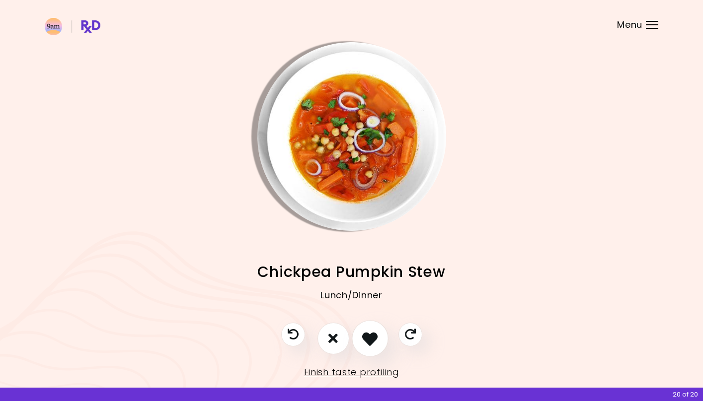
click at [360, 341] on button "I like this recipe" at bounding box center [370, 338] width 37 height 37
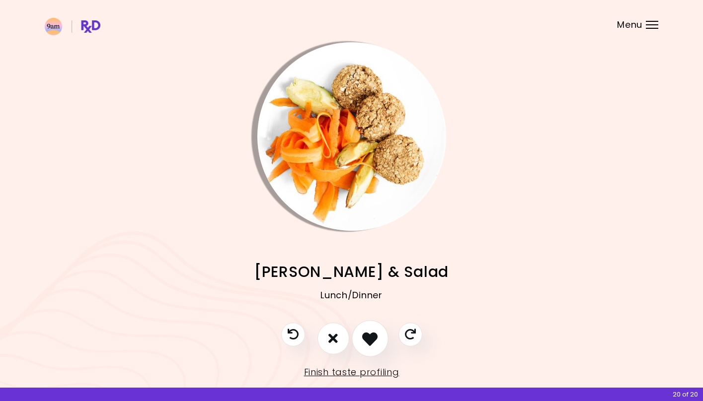
click at [360, 341] on button "I like this recipe" at bounding box center [370, 338] width 37 height 37
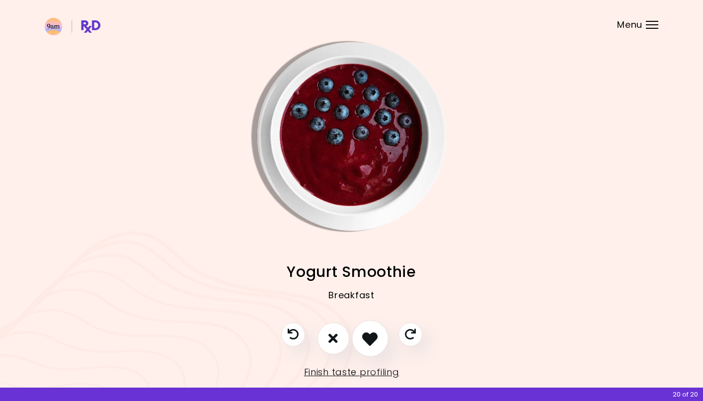
click at [360, 341] on button "I like this recipe" at bounding box center [370, 338] width 37 height 37
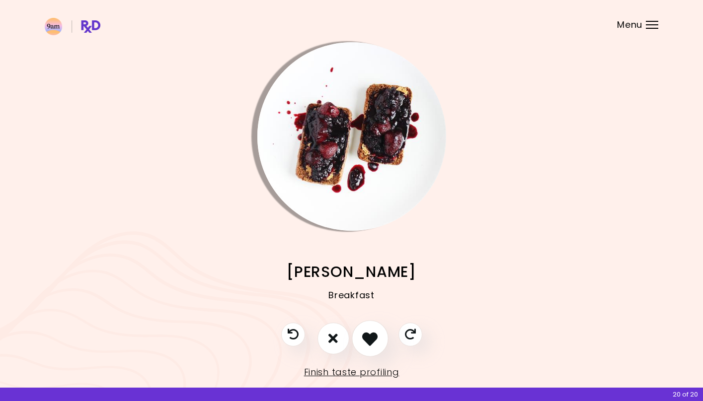
click at [360, 341] on button "I like this recipe" at bounding box center [370, 338] width 37 height 37
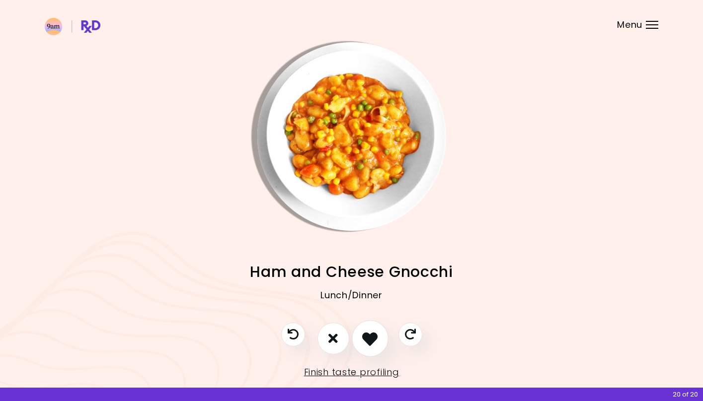
click at [360, 341] on button "I like this recipe" at bounding box center [370, 338] width 37 height 37
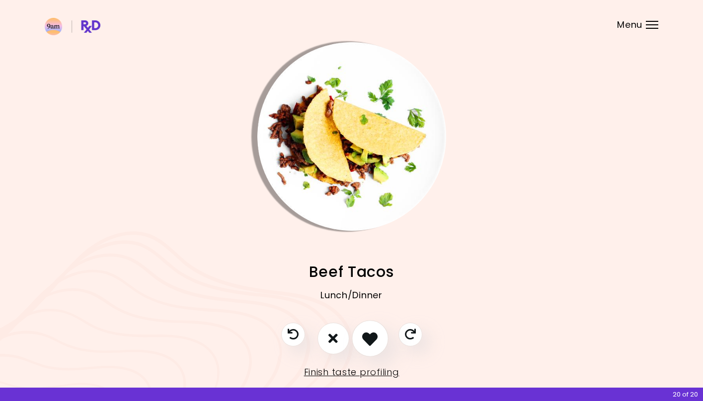
click at [360, 341] on button "I like this recipe" at bounding box center [370, 338] width 37 height 37
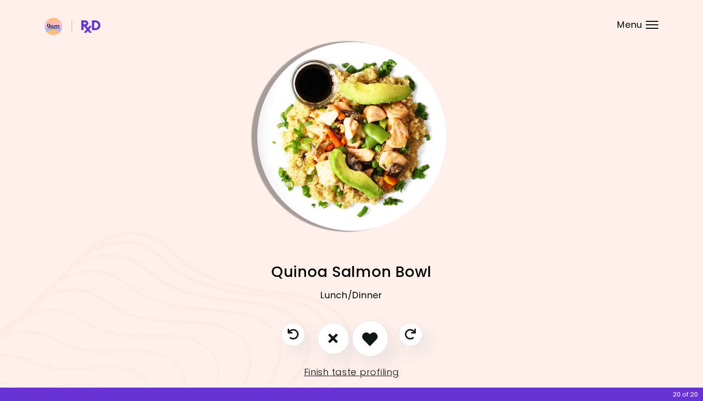
click at [360, 341] on button "I like this recipe" at bounding box center [370, 338] width 37 height 37
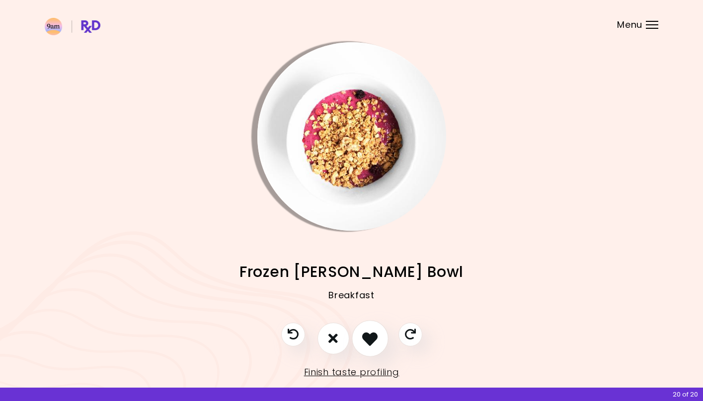
click at [360, 341] on button "I like this recipe" at bounding box center [370, 338] width 37 height 37
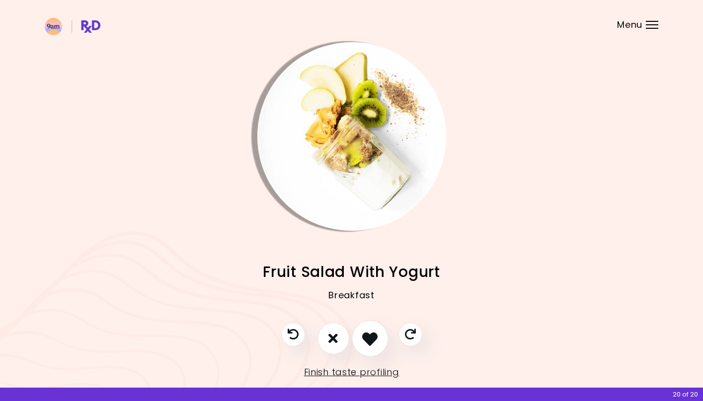
click at [360, 341] on button "I like this recipe" at bounding box center [370, 338] width 37 height 37
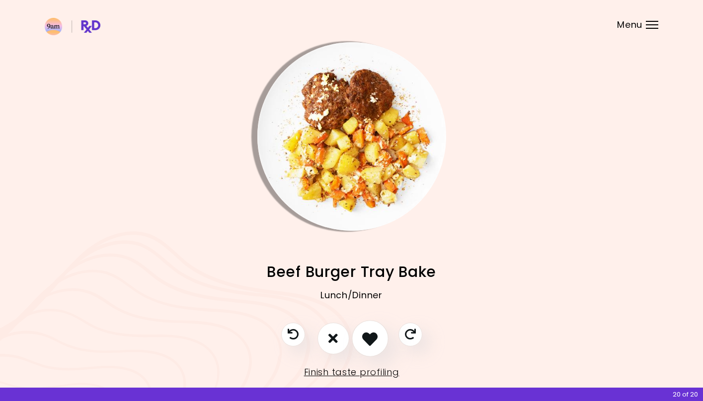
click at [360, 341] on button "I like this recipe" at bounding box center [370, 338] width 37 height 37
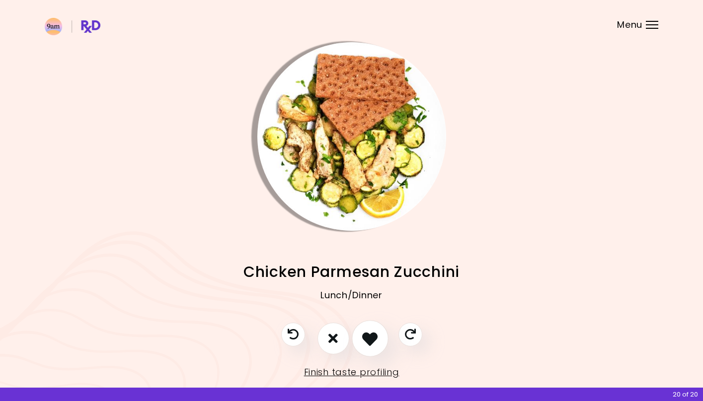
click at [360, 341] on button "I like this recipe" at bounding box center [370, 338] width 37 height 37
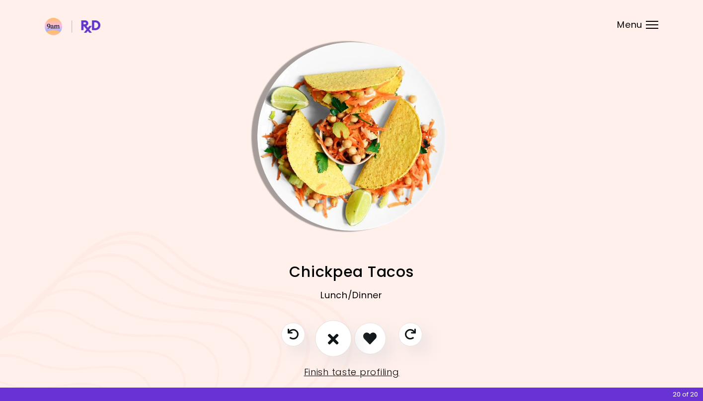
click at [329, 345] on icon "I don't like this recipe" at bounding box center [333, 338] width 11 height 15
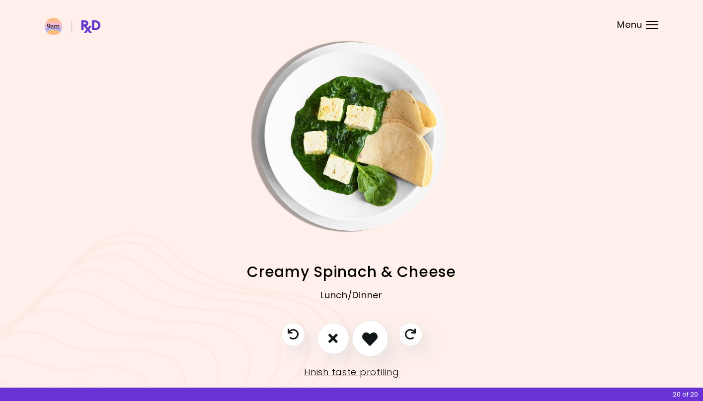
click at [370, 345] on icon "I like this recipe" at bounding box center [369, 338] width 15 height 15
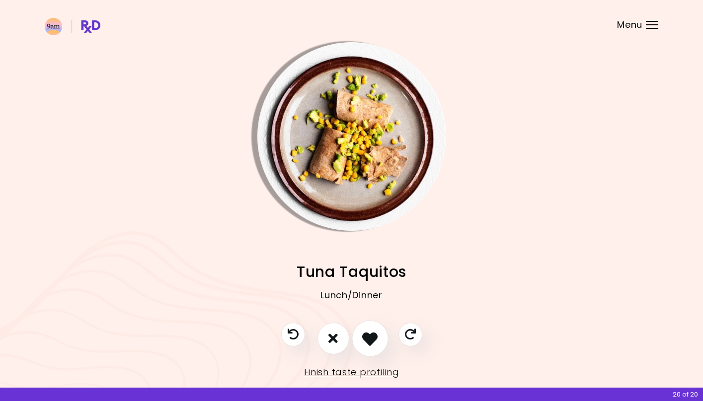
click at [370, 345] on icon "I like this recipe" at bounding box center [369, 338] width 15 height 15
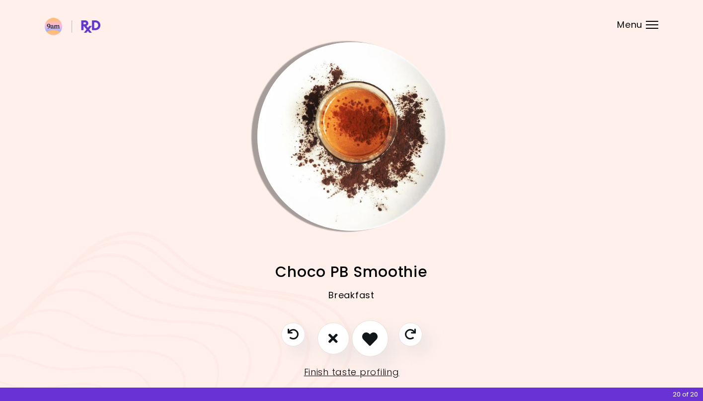
click at [370, 345] on icon "I like this recipe" at bounding box center [369, 338] width 15 height 15
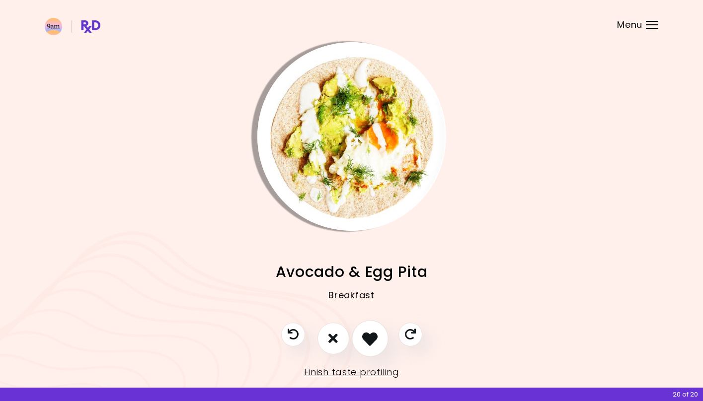
click at [370, 345] on icon "I like this recipe" at bounding box center [369, 338] width 15 height 15
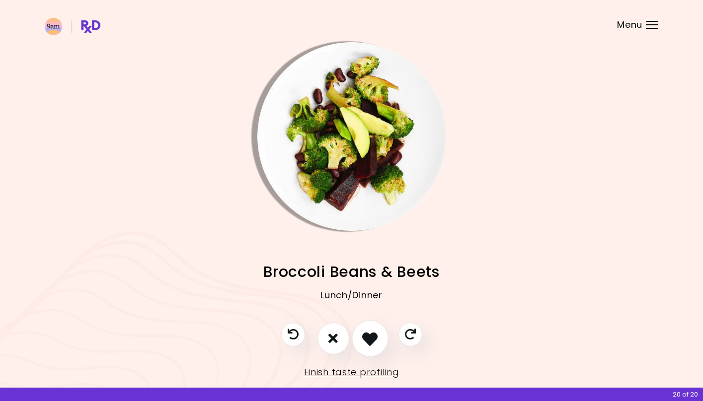
click at [370, 345] on icon "I like this recipe" at bounding box center [369, 338] width 15 height 15
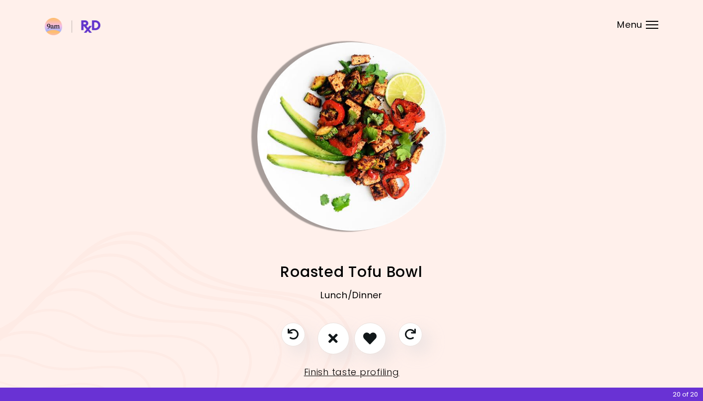
drag, startPoint x: 370, startPoint y: 345, endPoint x: 323, endPoint y: 305, distance: 61.7
click at [323, 305] on div "Lemon Chicken & Veggies Lunch/Dinner Raspberry Oat Smoothie Breakfast Fruity Sm…" at bounding box center [351, 211] width 703 height 423
click at [330, 326] on button "I don't like this recipe" at bounding box center [333, 338] width 37 height 37
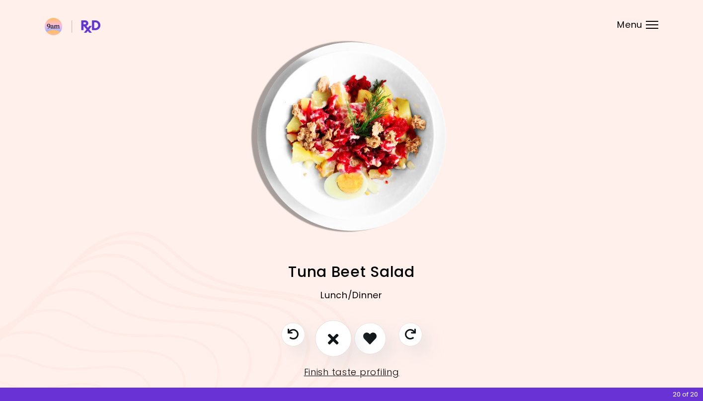
click at [341, 341] on button "I don't like this recipe" at bounding box center [333, 338] width 37 height 37
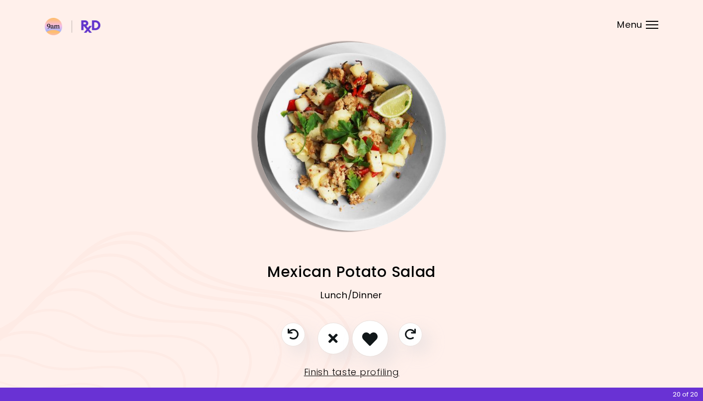
click at [364, 336] on icon "I like this recipe" at bounding box center [369, 338] width 15 height 15
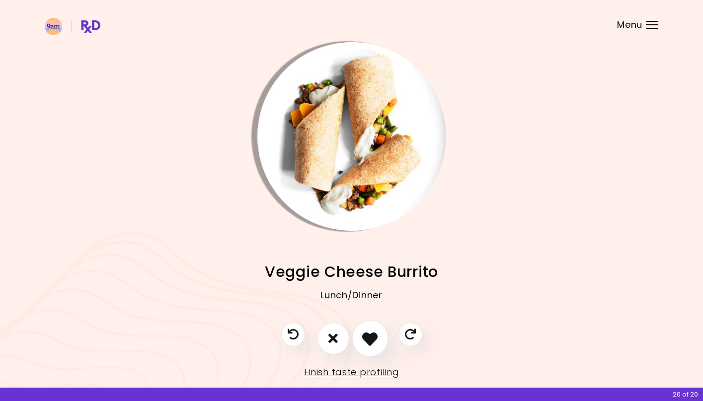
click at [364, 336] on icon "I like this recipe" at bounding box center [369, 338] width 15 height 15
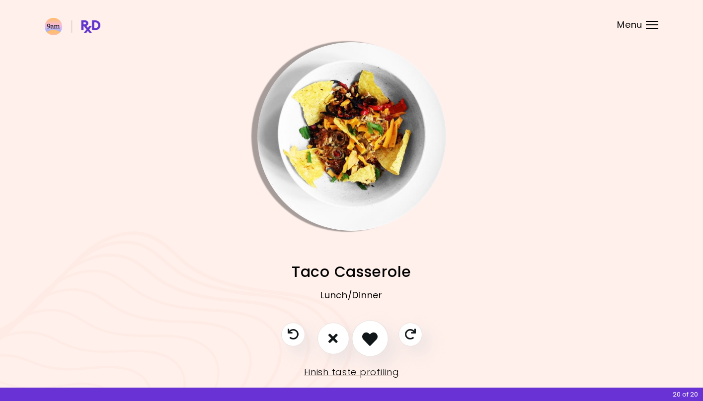
click at [364, 336] on icon "I like this recipe" at bounding box center [369, 338] width 15 height 15
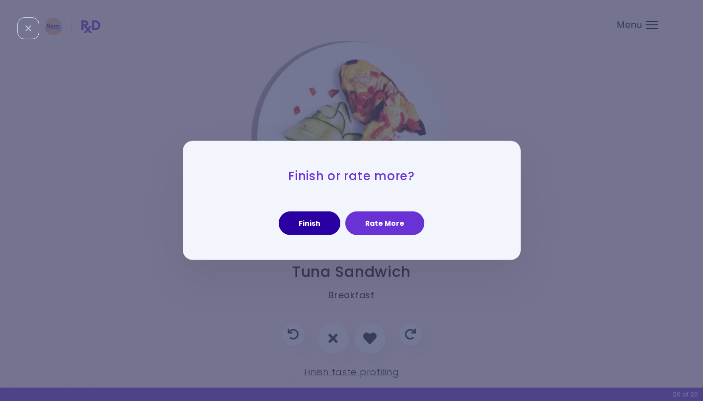
click at [337, 226] on button "Finish" at bounding box center [310, 224] width 62 height 24
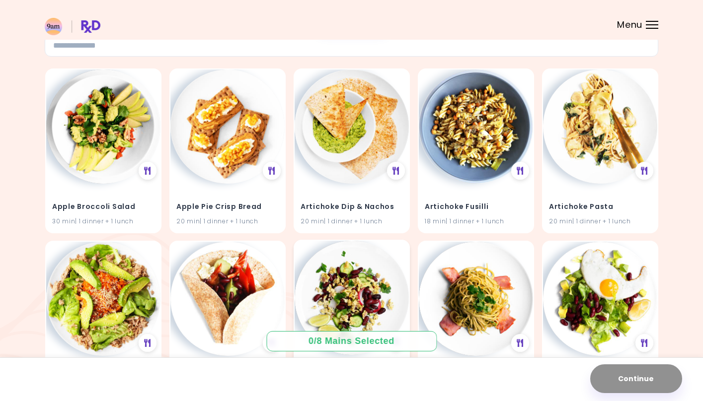
scroll to position [77, 0]
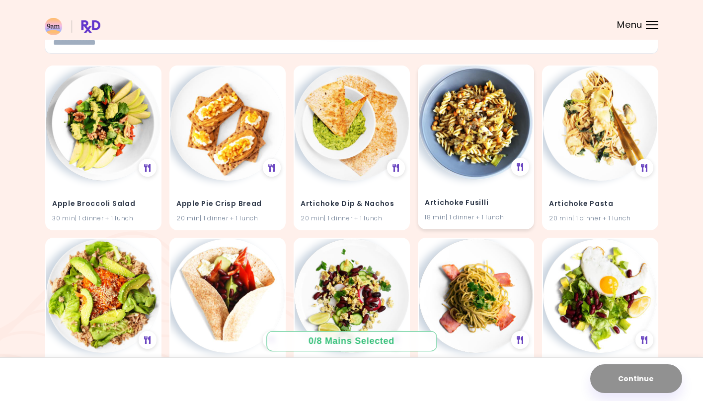
click at [453, 175] on div "Artichoke Fusilli 18 min | 1 dinner + 1 lunch" at bounding box center [476, 147] width 116 height 165
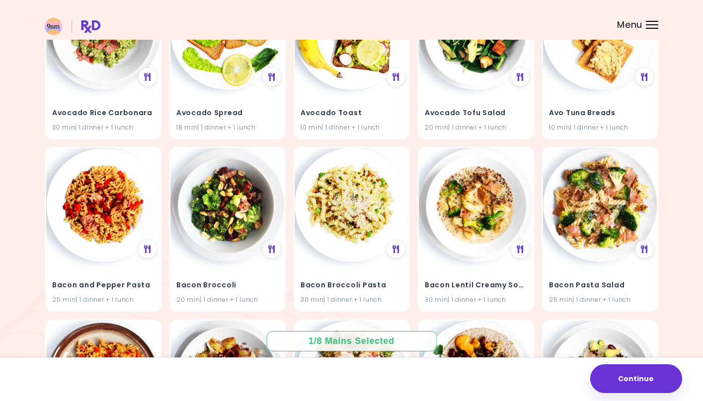
scroll to position [728, 0]
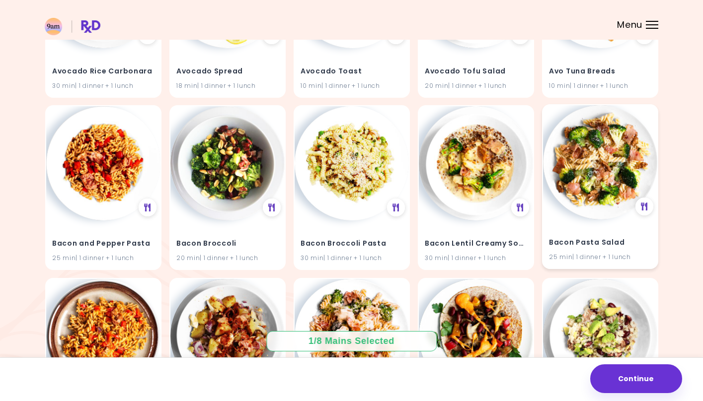
click at [571, 205] on img at bounding box center [600, 162] width 114 height 114
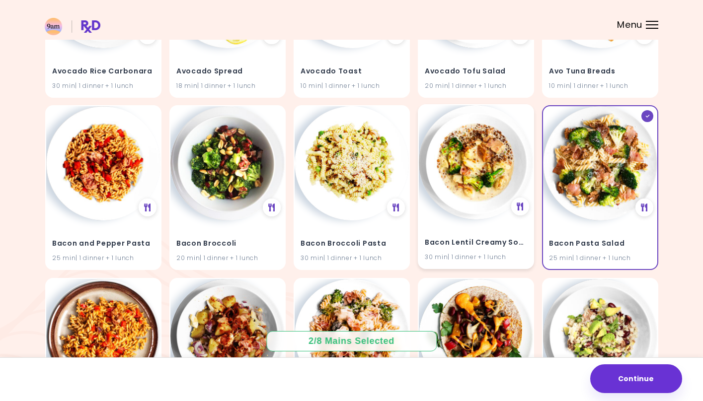
click at [492, 191] on img at bounding box center [476, 162] width 114 height 114
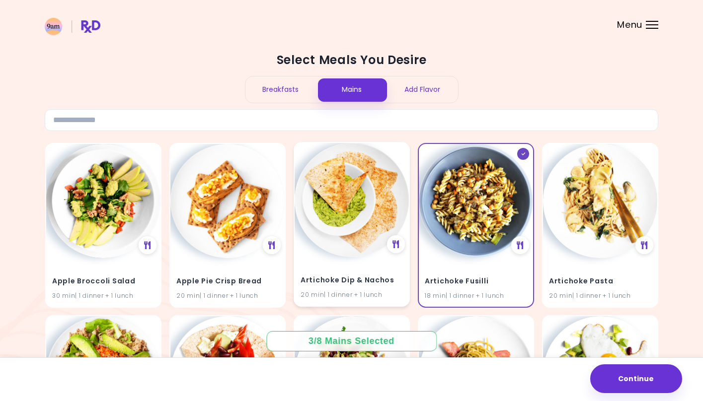
scroll to position [0, 0]
click at [457, 205] on img at bounding box center [476, 200] width 114 height 114
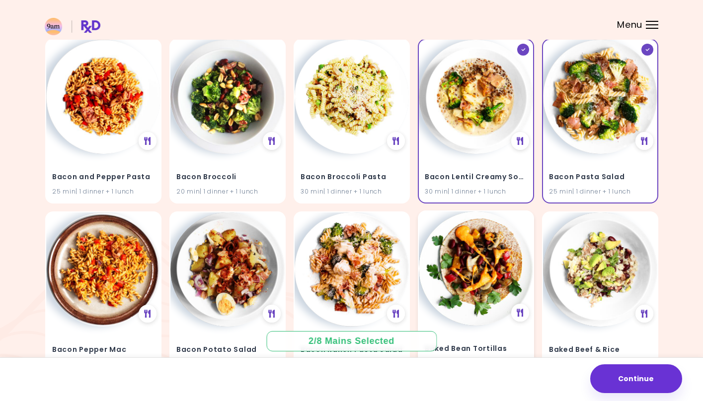
scroll to position [791, 0]
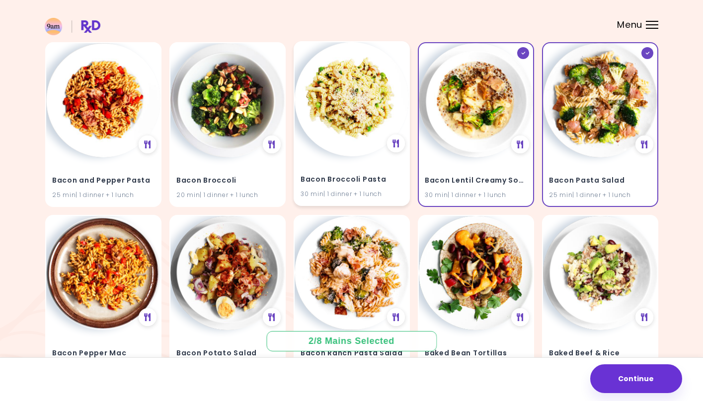
click at [382, 190] on div "30 min | 1 dinner + 1 lunch" at bounding box center [351, 194] width 102 height 9
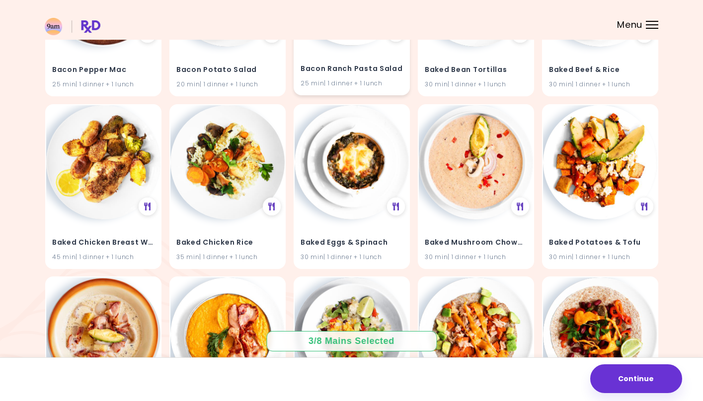
scroll to position [1085, 0]
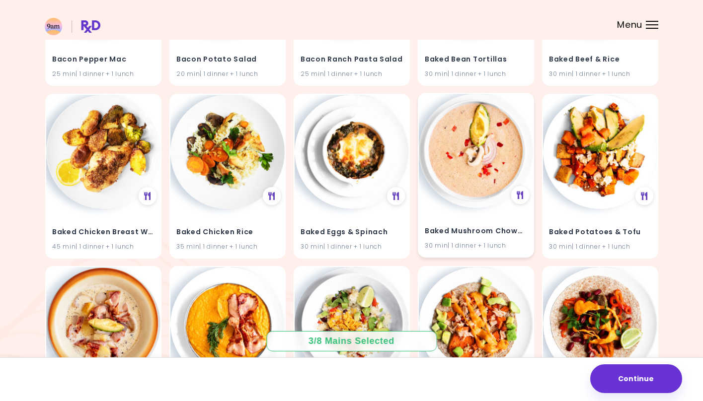
click at [438, 211] on div "Baked Mushroom Chowder 30 min | 1 dinner + 1 lunch" at bounding box center [476, 232] width 114 height 49
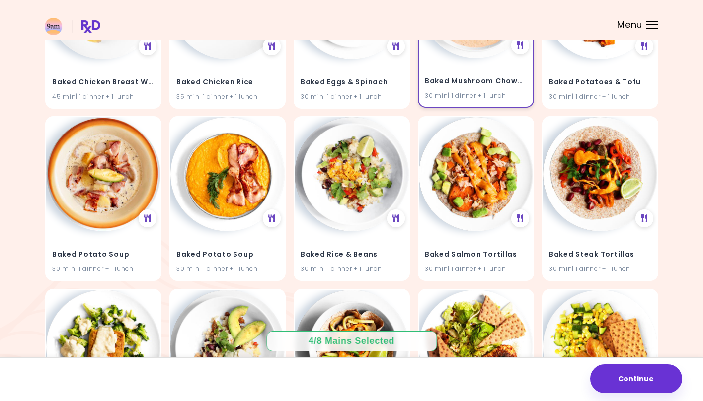
scroll to position [1238, 0]
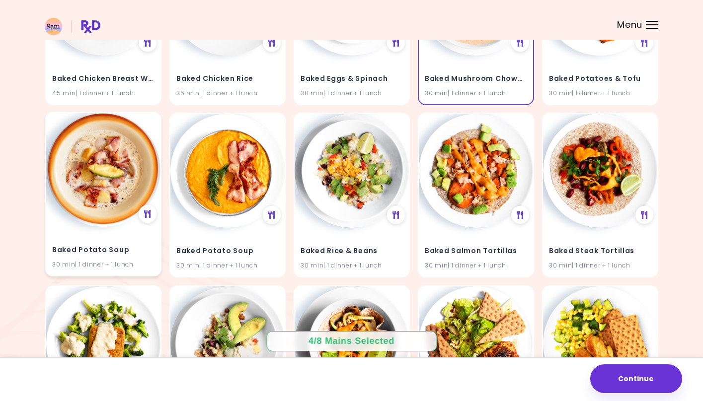
click at [115, 227] on div "Baked Potato Soup 30 min | 1 dinner + 1 lunch" at bounding box center [103, 251] width 114 height 49
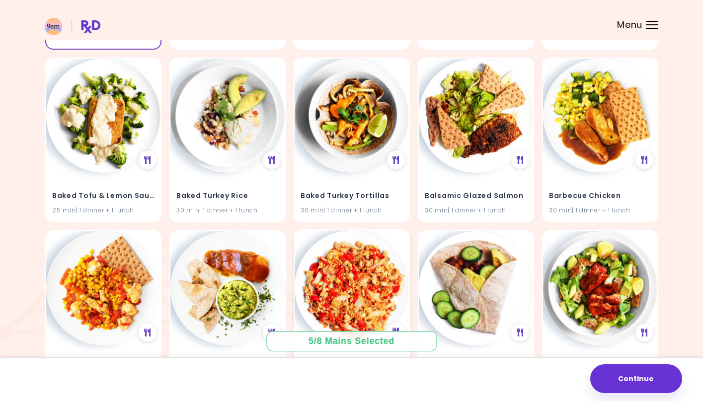
scroll to position [1467, 0]
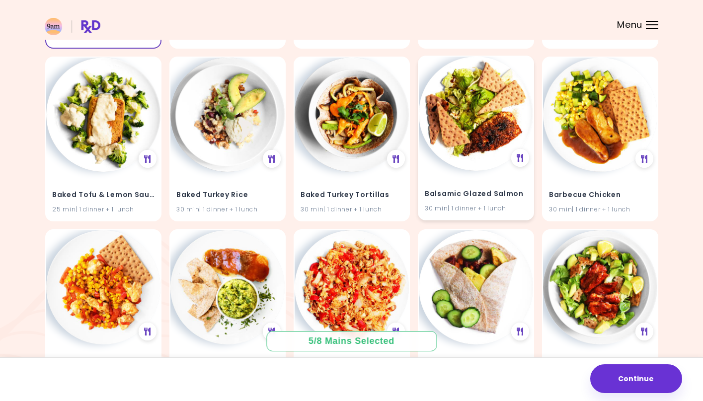
click at [489, 178] on div "Balsamic Glazed Salmon 30 min | 1 dinner + 1 lunch" at bounding box center [476, 195] width 114 height 49
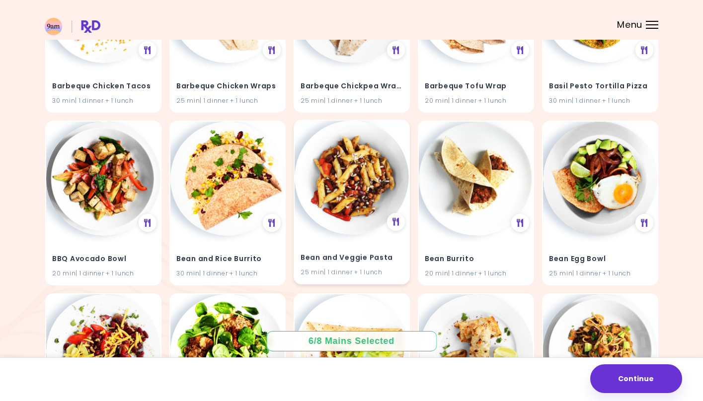
scroll to position [1922, 0]
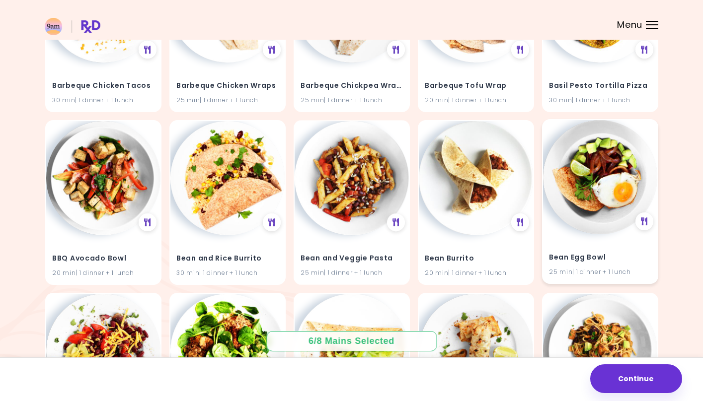
click at [576, 234] on div "Bean Egg Bowl 25 min | 1 dinner + 1 lunch" at bounding box center [600, 258] width 114 height 49
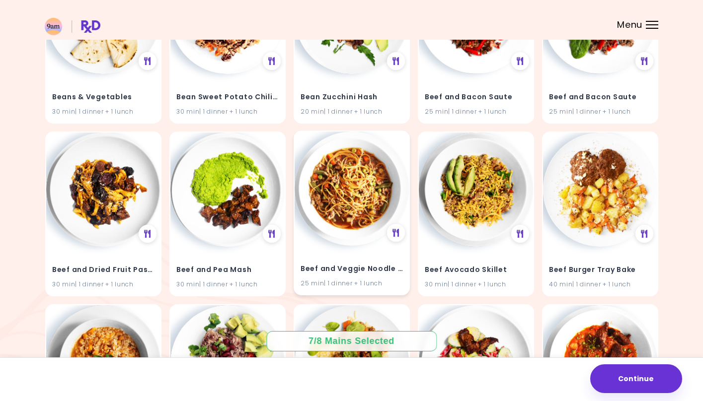
scroll to position [2604, 0]
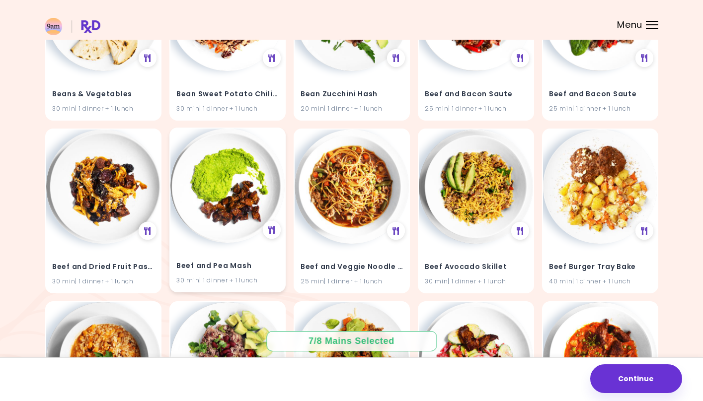
click at [220, 243] on div "Beef and Pea Mash 30 min | 1 dinner + 1 lunch" at bounding box center [227, 267] width 114 height 49
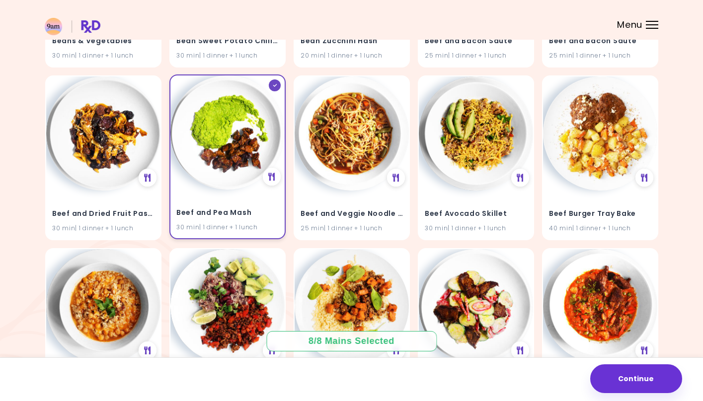
scroll to position [2666, 0]
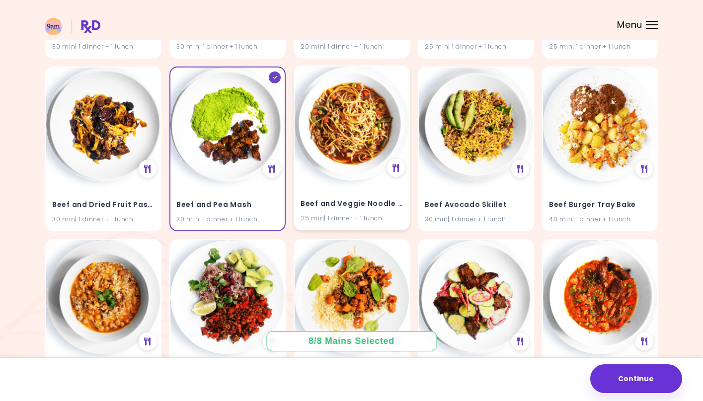
click at [306, 214] on div "25 min | 1 dinner + 1 lunch" at bounding box center [351, 218] width 102 height 9
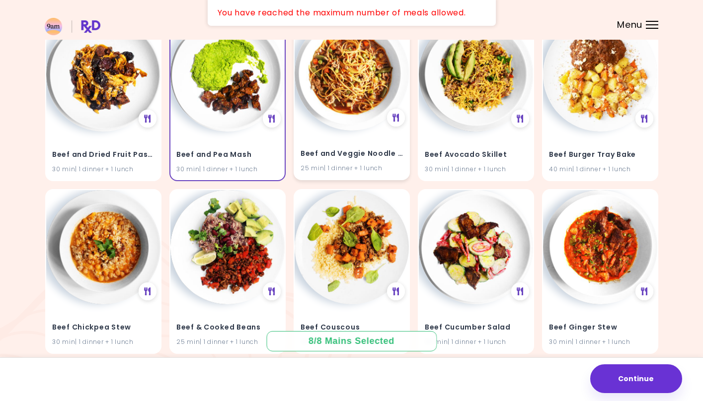
scroll to position [2720, 0]
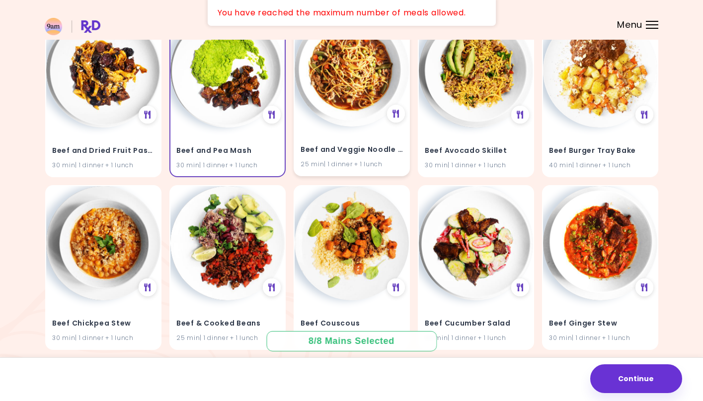
click at [369, 161] on div "Beef and Veggie Noodle Soup 25 min | 1 dinner + 1 lunch" at bounding box center [351, 151] width 114 height 49
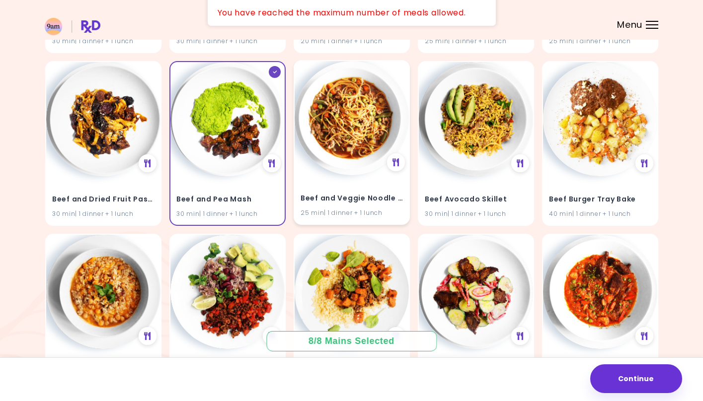
scroll to position [2655, 0]
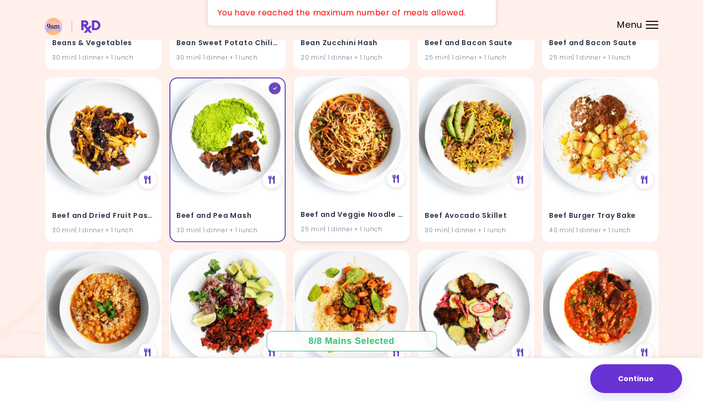
click at [369, 161] on img at bounding box center [351, 134] width 114 height 114
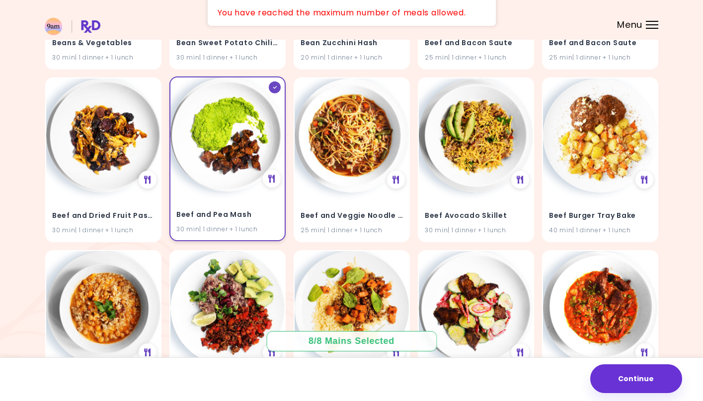
click at [263, 175] on div "Beef and Pea Mash 30 min | 1 dinner + 1 lunch" at bounding box center [227, 158] width 116 height 165
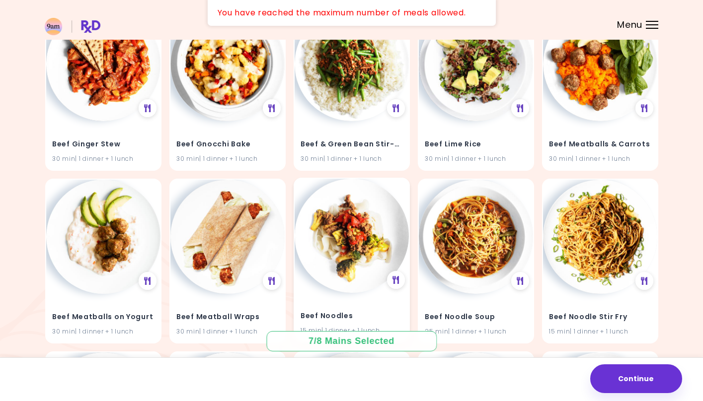
scroll to position [3043, 0]
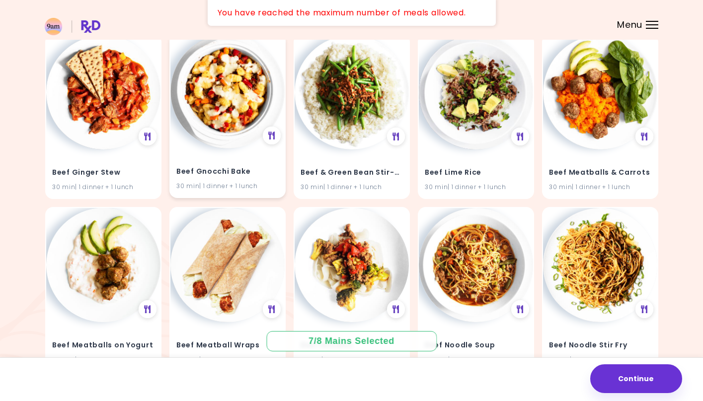
click at [247, 168] on h4 "Beef Gnocchi Bake" at bounding box center [227, 172] width 102 height 16
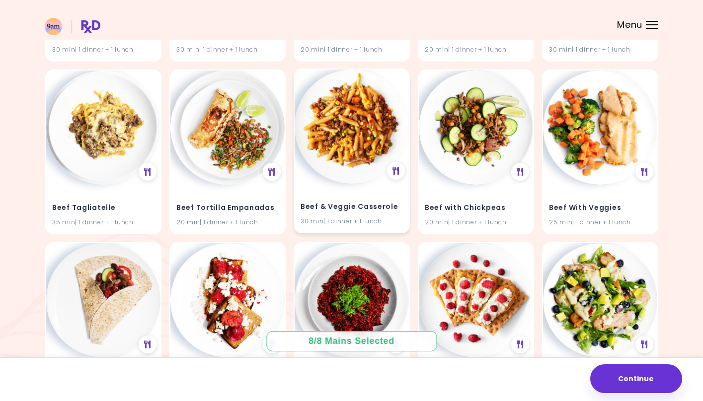
scroll to position [3700, 0]
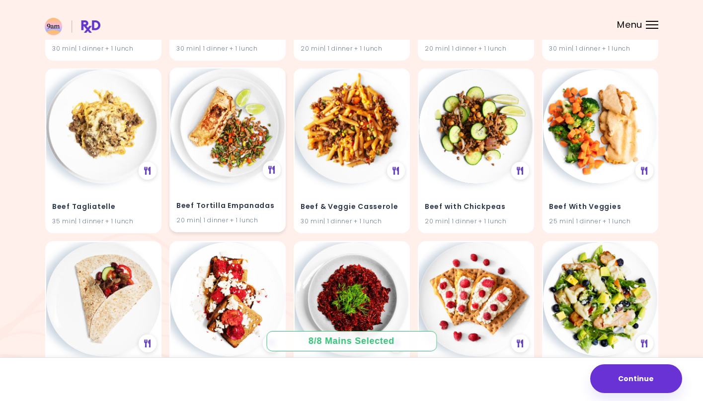
click at [223, 183] on div "Beef Tortilla Empanadas 20 min | 1 dinner + 1 lunch" at bounding box center [227, 207] width 114 height 49
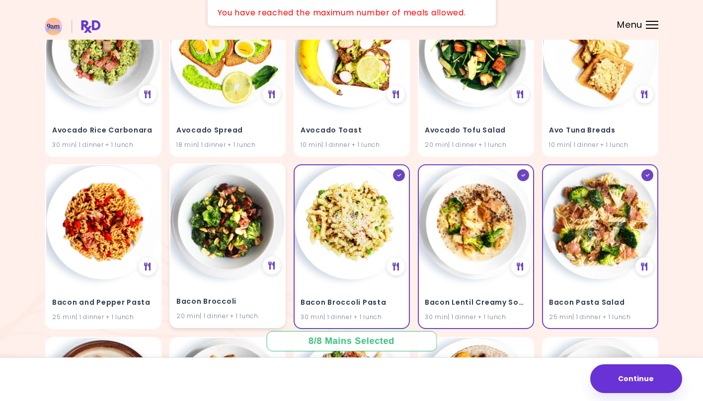
scroll to position [662, 0]
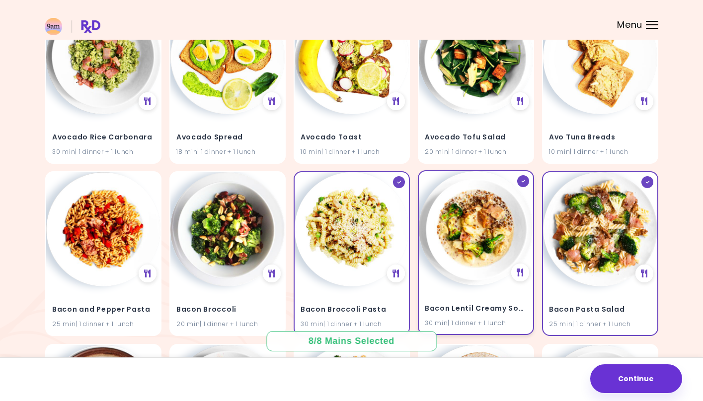
click at [470, 254] on img at bounding box center [476, 228] width 114 height 114
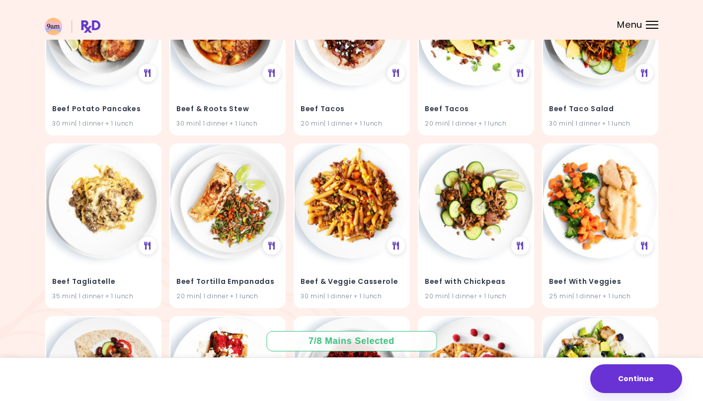
scroll to position [3635, 0]
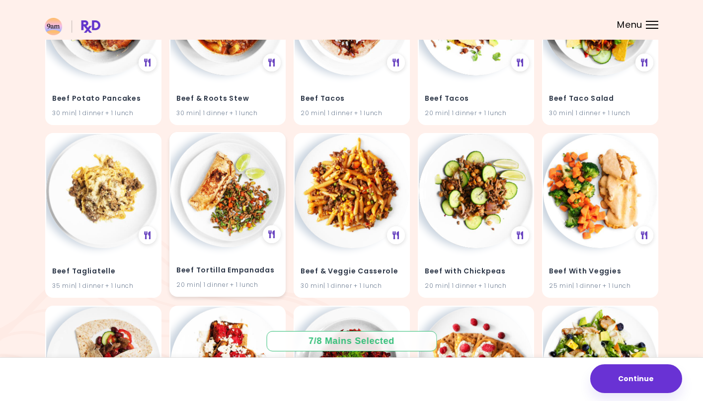
click at [232, 217] on img at bounding box center [227, 190] width 114 height 114
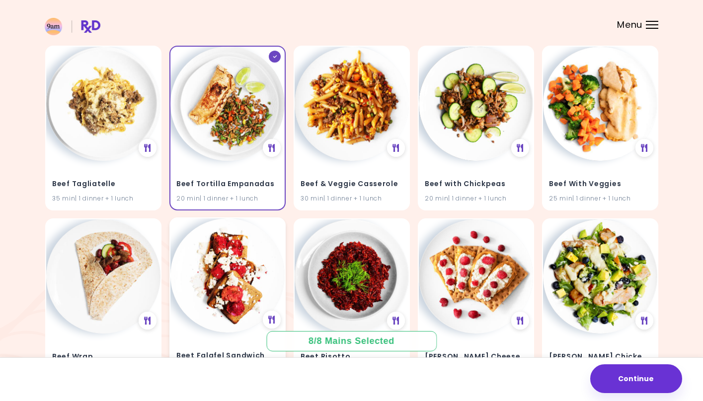
scroll to position [3712, 0]
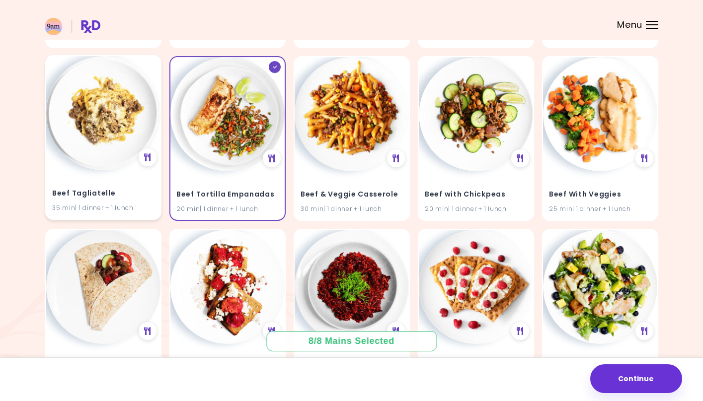
click at [75, 136] on img at bounding box center [103, 113] width 114 height 114
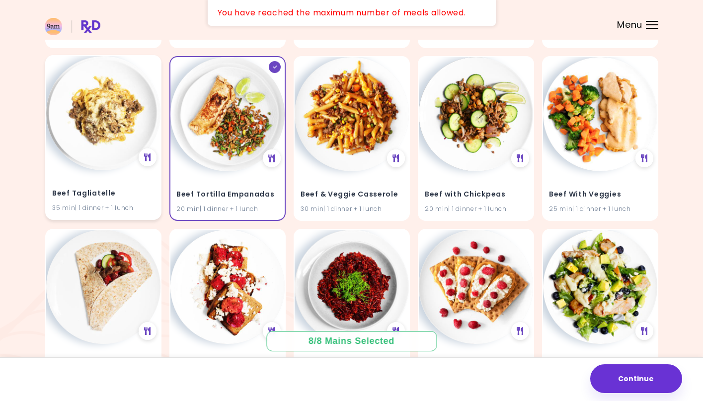
click at [75, 136] on img at bounding box center [103, 113] width 114 height 114
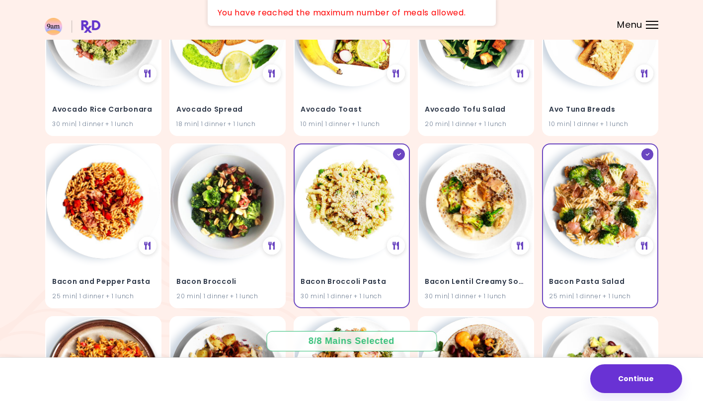
scroll to position [691, 0]
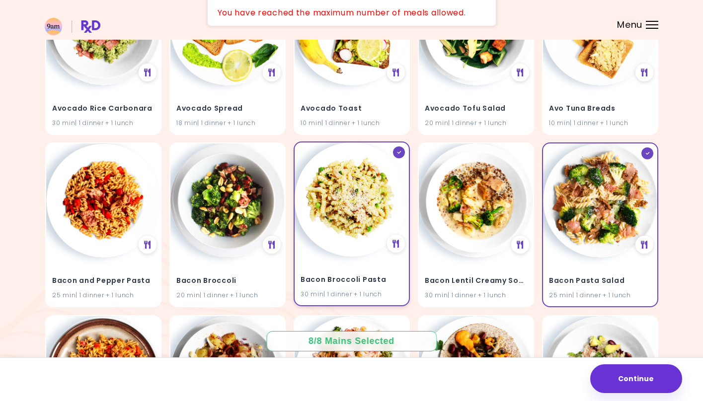
click at [326, 169] on img at bounding box center [351, 200] width 114 height 114
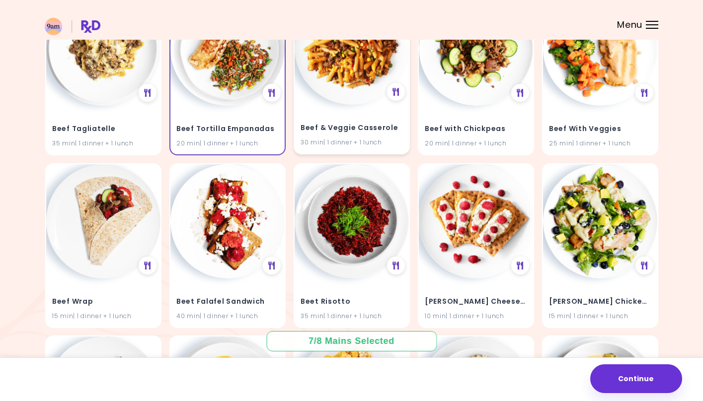
scroll to position [3780, 0]
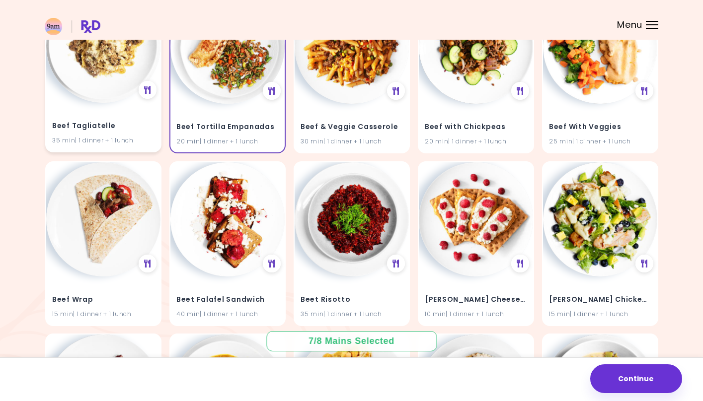
click at [133, 87] on div "Beef Tagliatelle 35 min | 1 dinner + 1 lunch" at bounding box center [103, 70] width 116 height 165
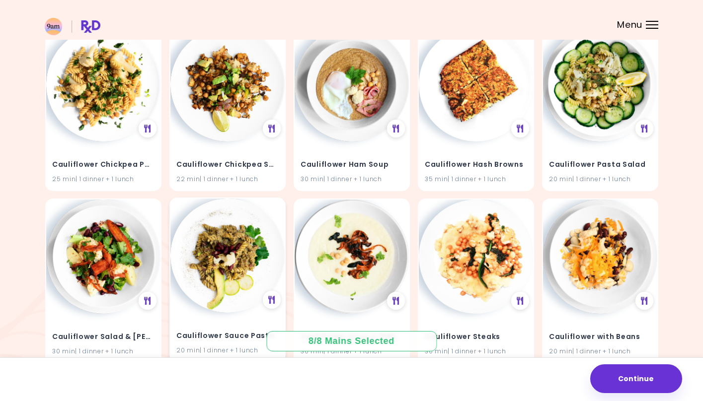
scroll to position [5470, 0]
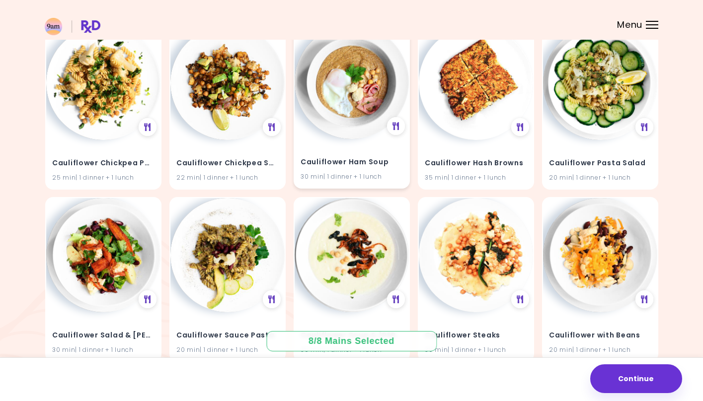
click at [348, 139] on div "Cauliflower Ham Soup 30 min | 1 dinner + 1 lunch" at bounding box center [351, 163] width 114 height 49
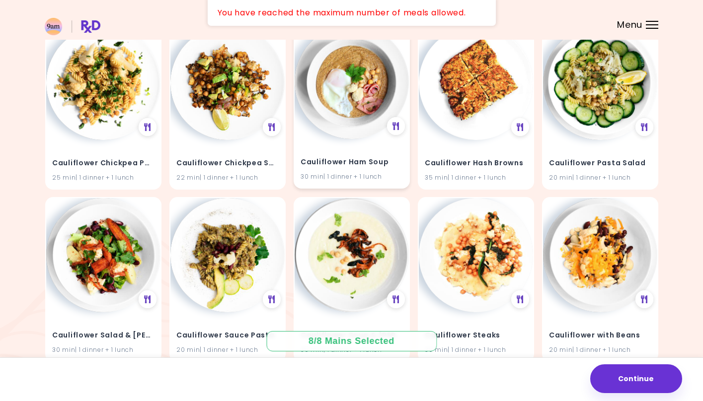
click at [348, 139] on div "Cauliflower Ham Soup 30 min | 1 dinner + 1 lunch" at bounding box center [351, 163] width 114 height 49
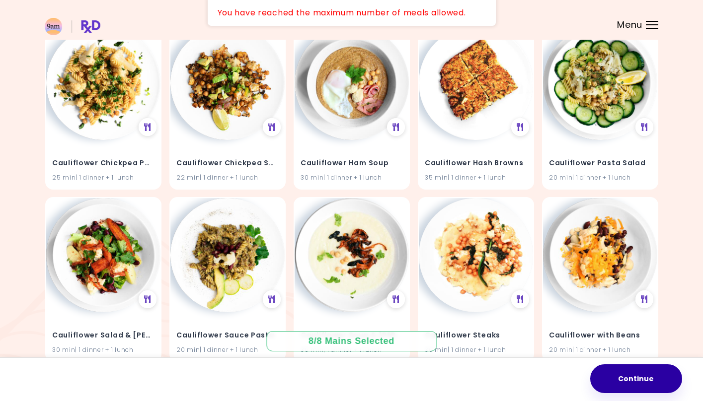
click at [629, 384] on button "Continue" at bounding box center [636, 378] width 92 height 29
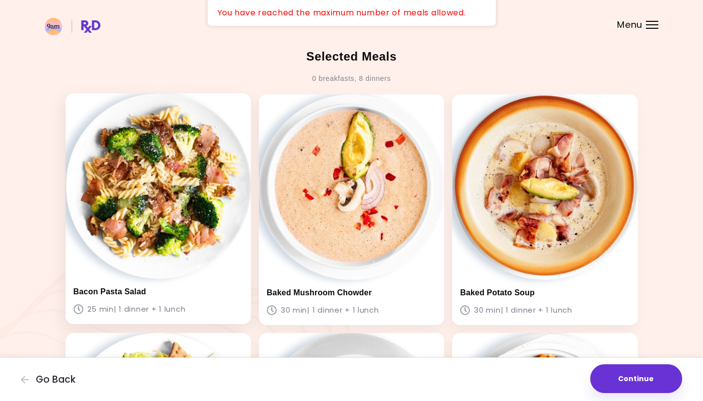
click at [207, 246] on img at bounding box center [158, 185] width 185 height 185
